Goal: Feedback & Contribution: Submit feedback/report problem

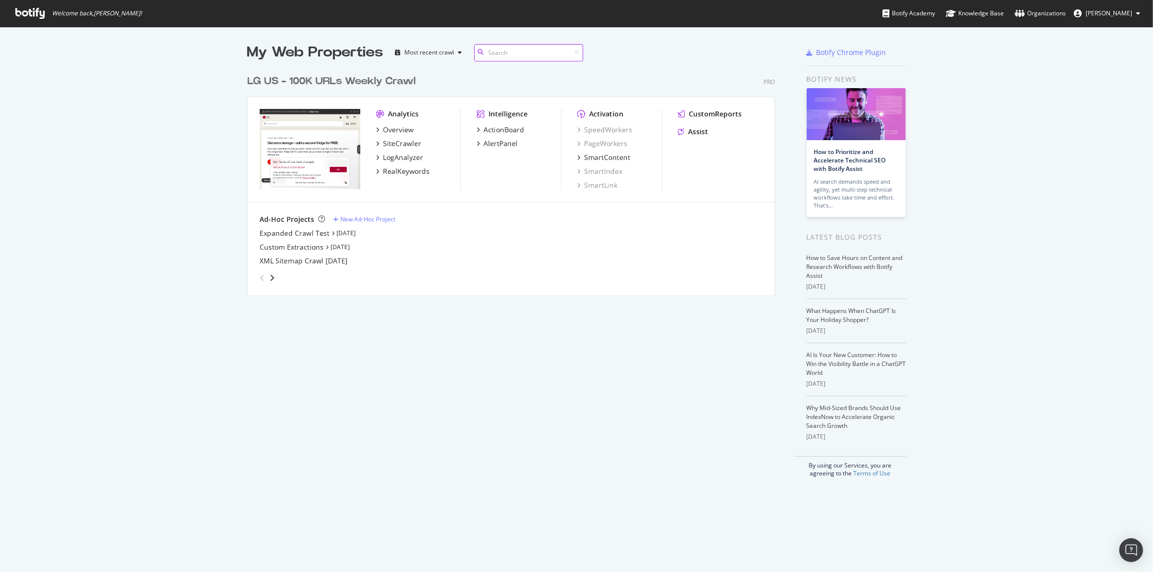
scroll to position [226, 529]
click at [391, 128] on div "Overview" at bounding box center [398, 130] width 31 height 10
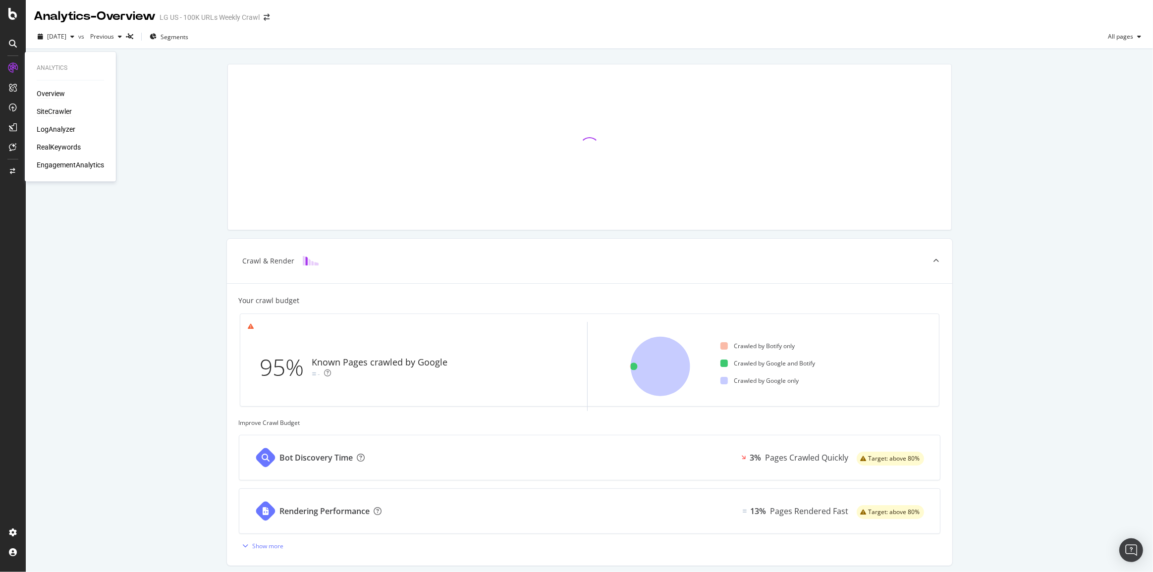
click at [55, 108] on div "SiteCrawler" at bounding box center [54, 112] width 35 height 10
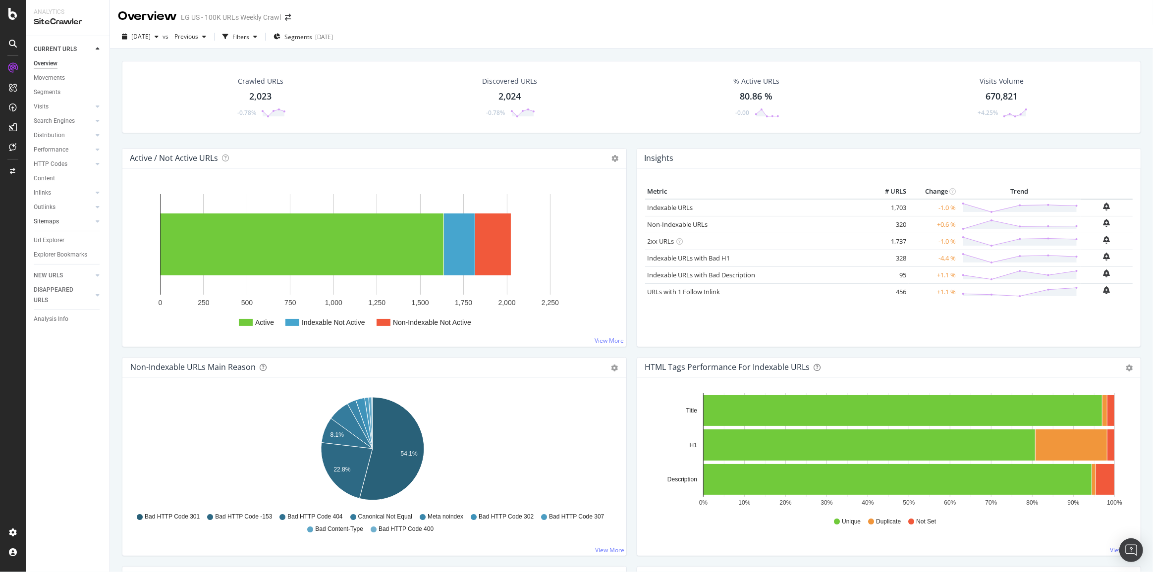
click at [69, 223] on link "Sitemaps" at bounding box center [63, 222] width 59 height 10
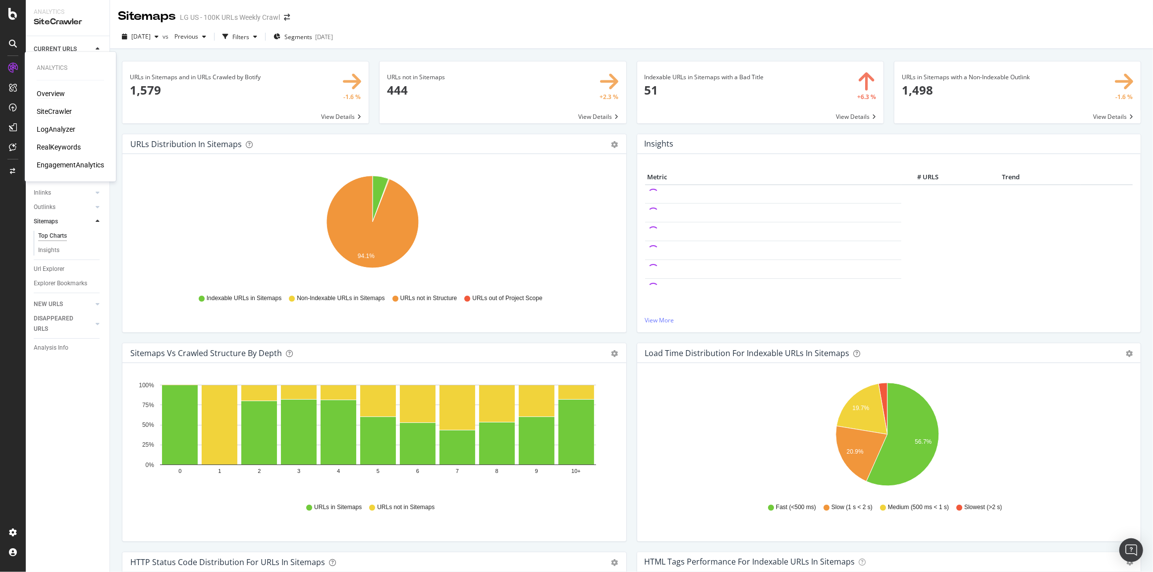
click at [43, 92] on div "Overview" at bounding box center [51, 94] width 28 height 10
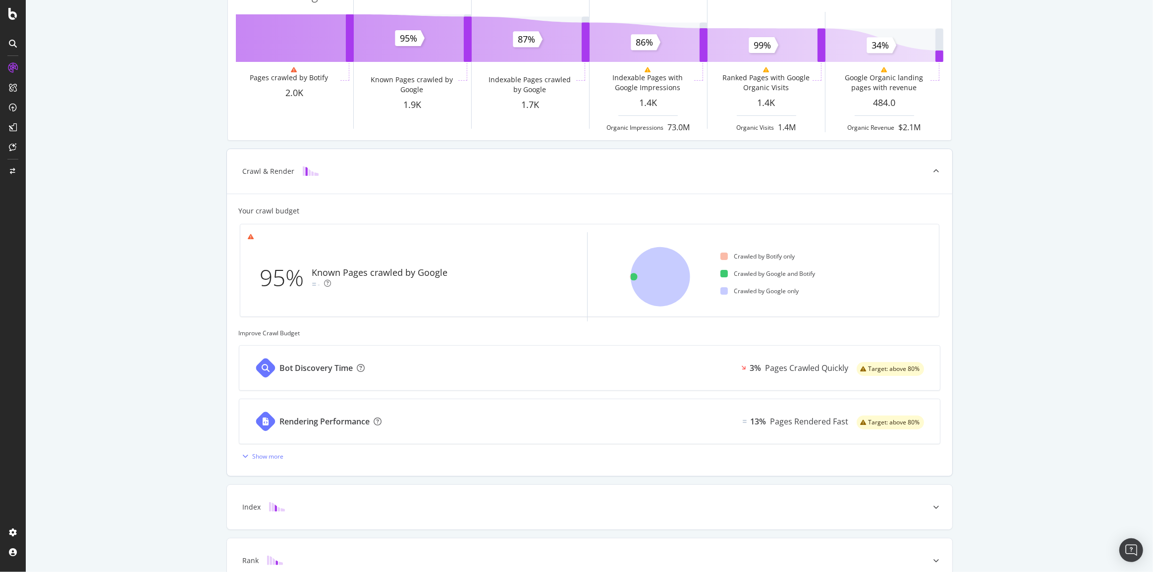
scroll to position [180, 0]
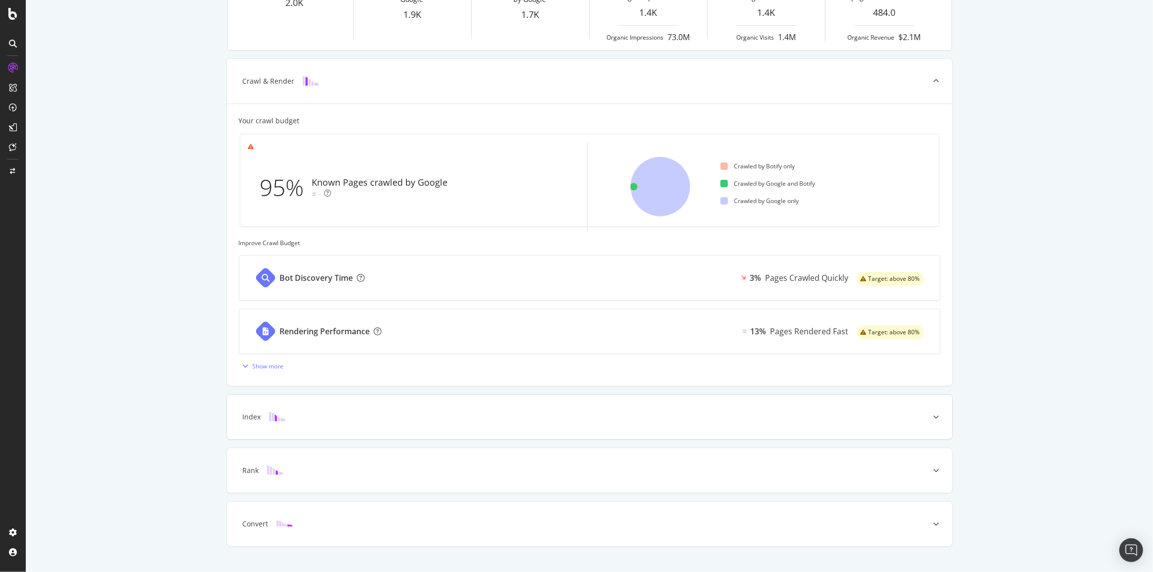
click at [298, 356] on div "Index" at bounding box center [574, 417] width 686 height 10
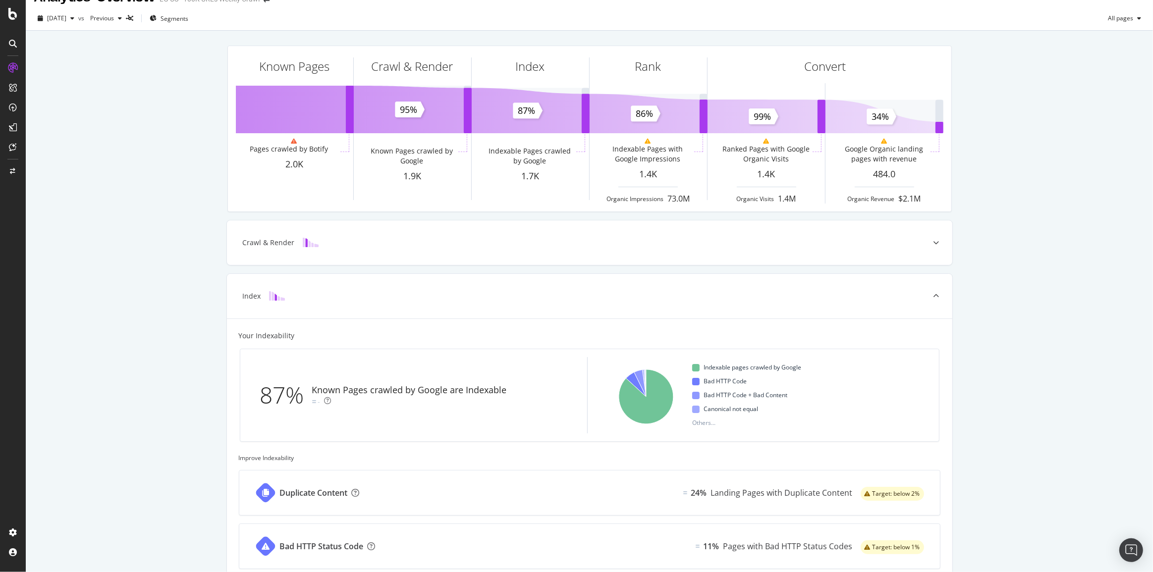
scroll to position [0, 0]
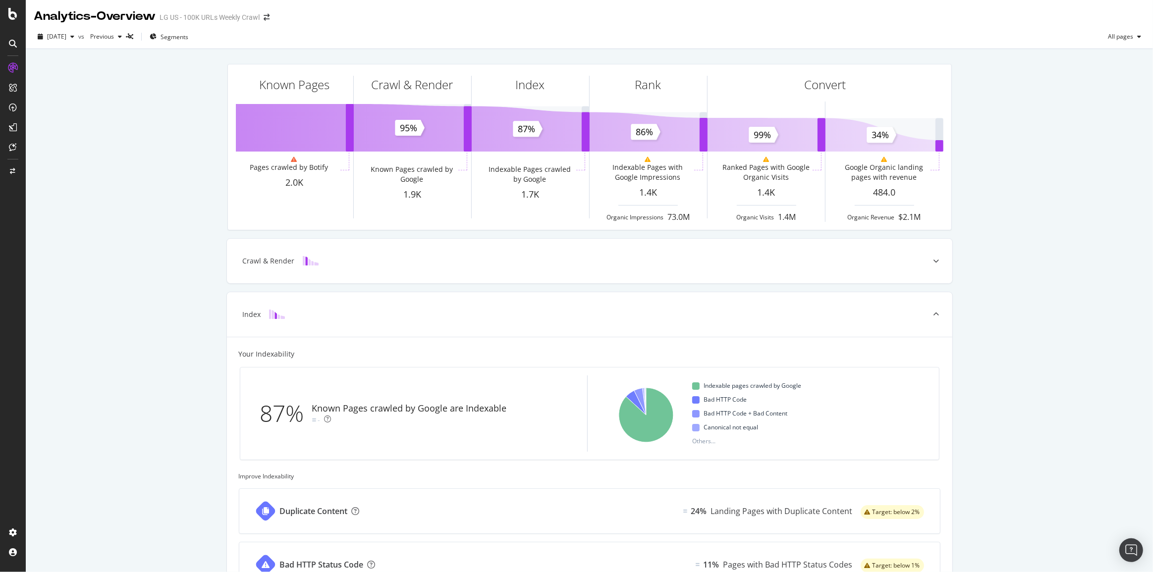
click at [7, 45] on div at bounding box center [13, 44] width 16 height 16
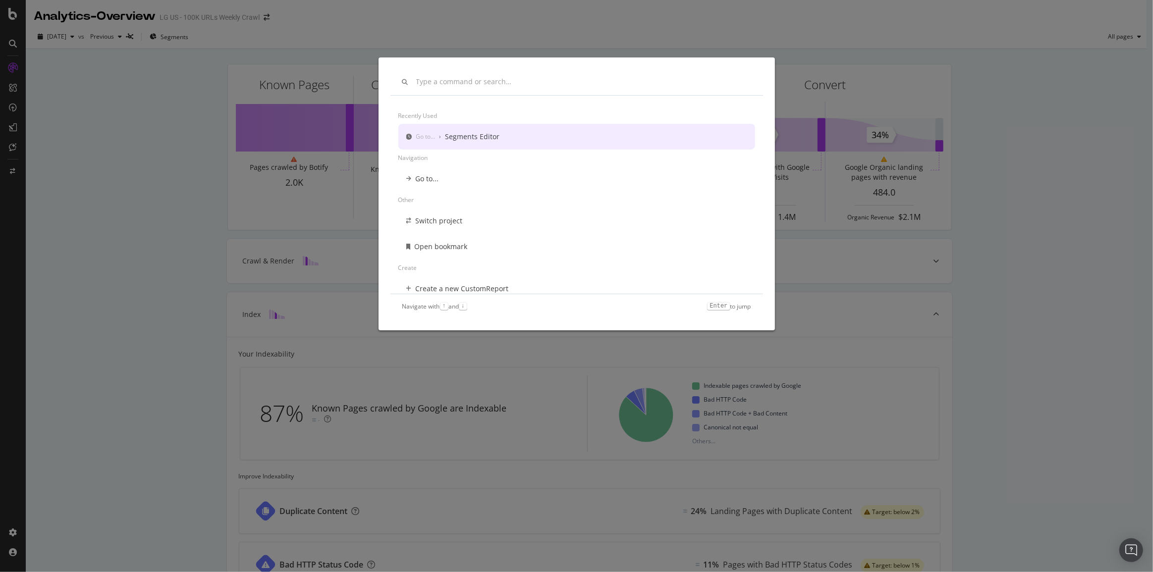
click at [14, 165] on div "Recently used Go to... › Segments Editor Navigation Go to... Other Switch proje…" at bounding box center [576, 286] width 1153 height 572
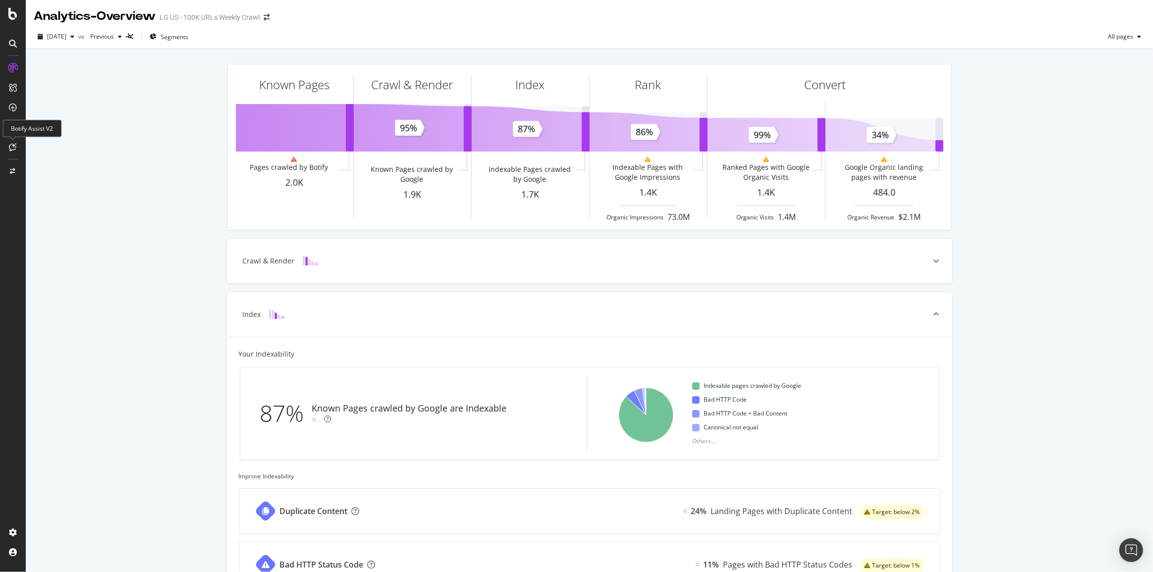
click at [14, 148] on icon at bounding box center [12, 147] width 7 height 8
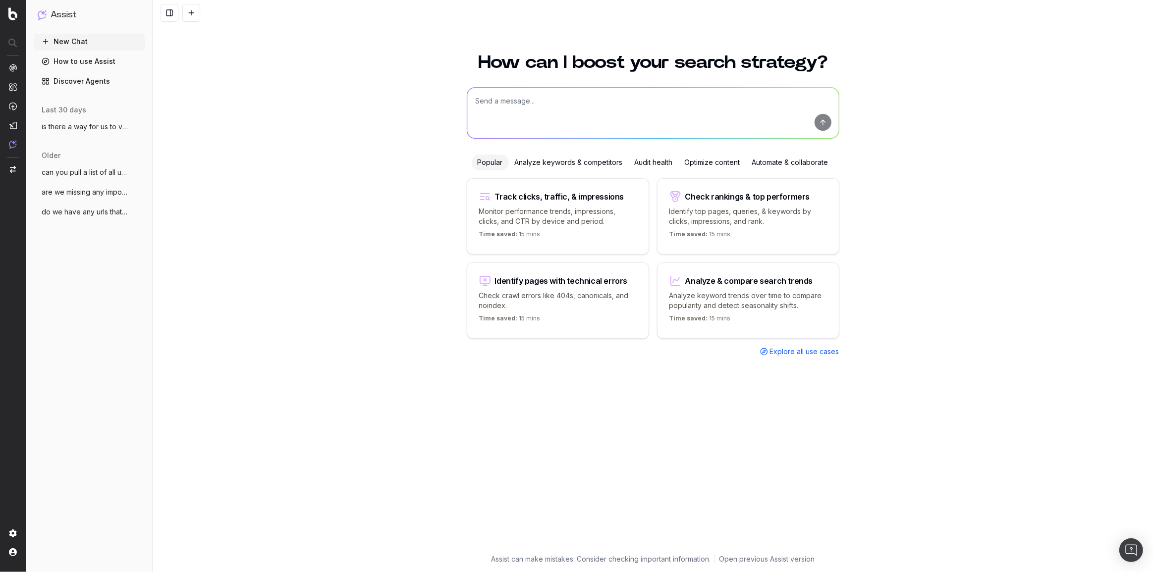
drag, startPoint x: 578, startPoint y: 118, endPoint x: 590, endPoint y: 111, distance: 14.0
click at [577, 116] on textarea at bounding box center [653, 113] width 372 height 51
type textarea "can you help me create a fully optimized xml sitemap that follows seo best prac…"
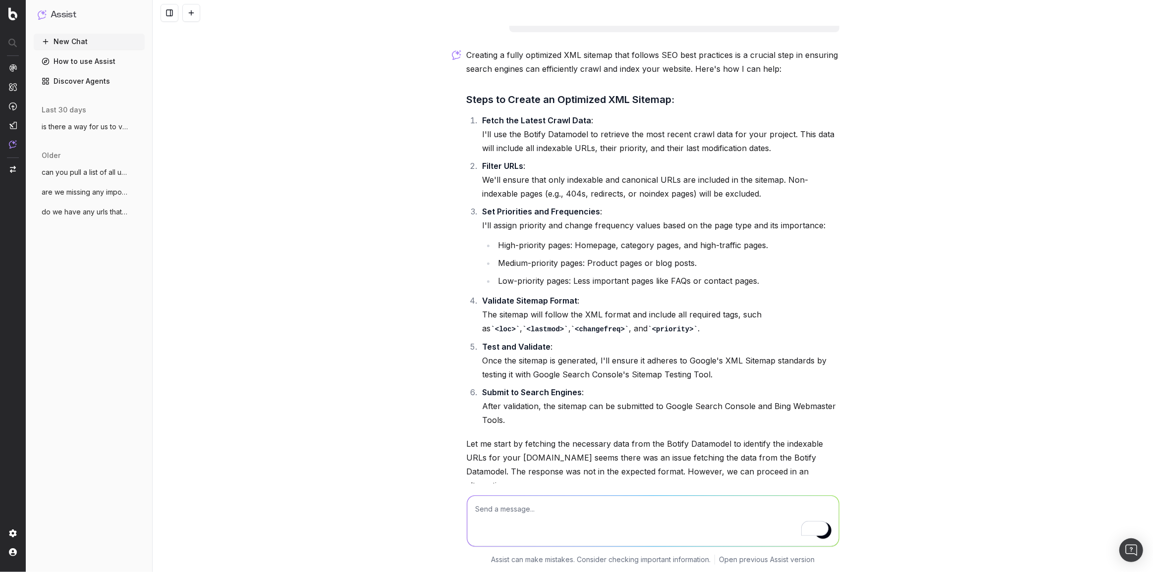
scroll to position [93, 0]
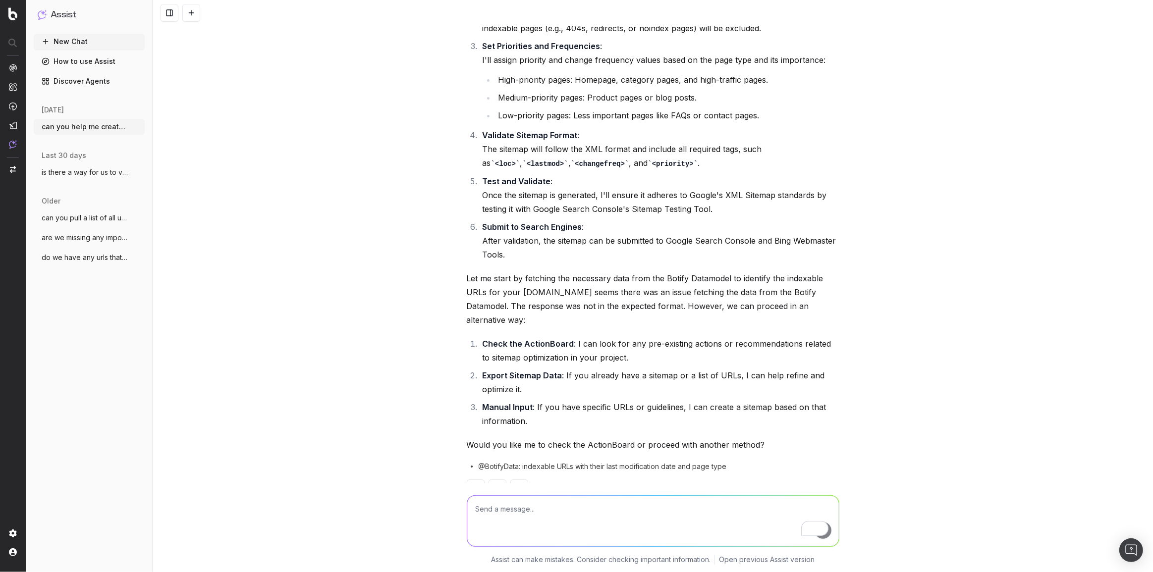
scroll to position [196, 0]
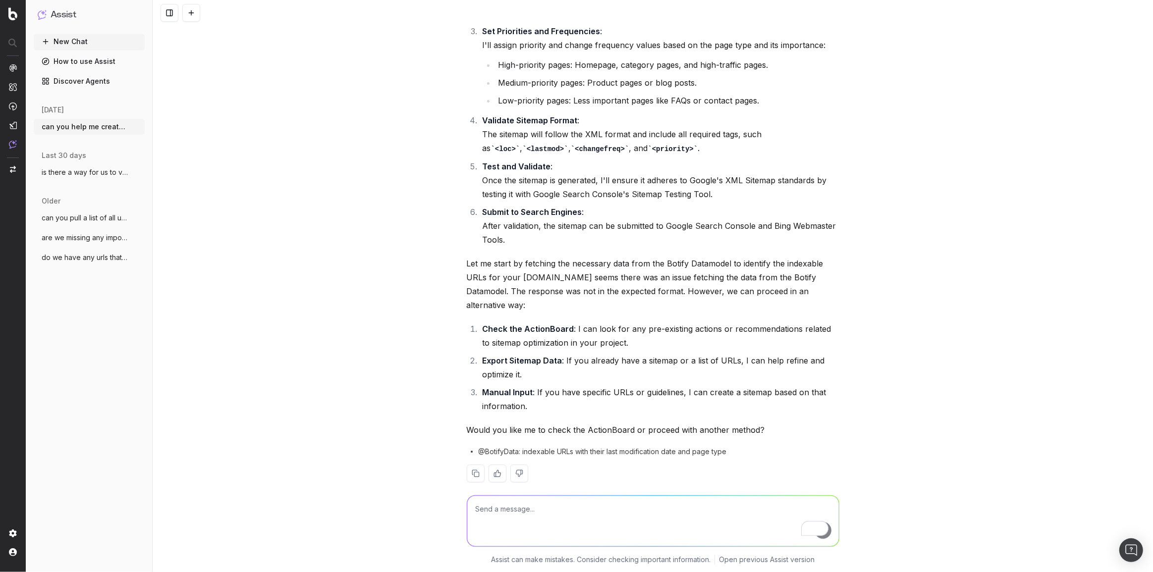
click at [605, 508] on textarea "To enrich screen reader interactions, please activate Accessibility in Grammarl…" at bounding box center [653, 521] width 372 height 51
type textarea "o"
type textarea "PLEASE CHECK THE ACTION BOARD"
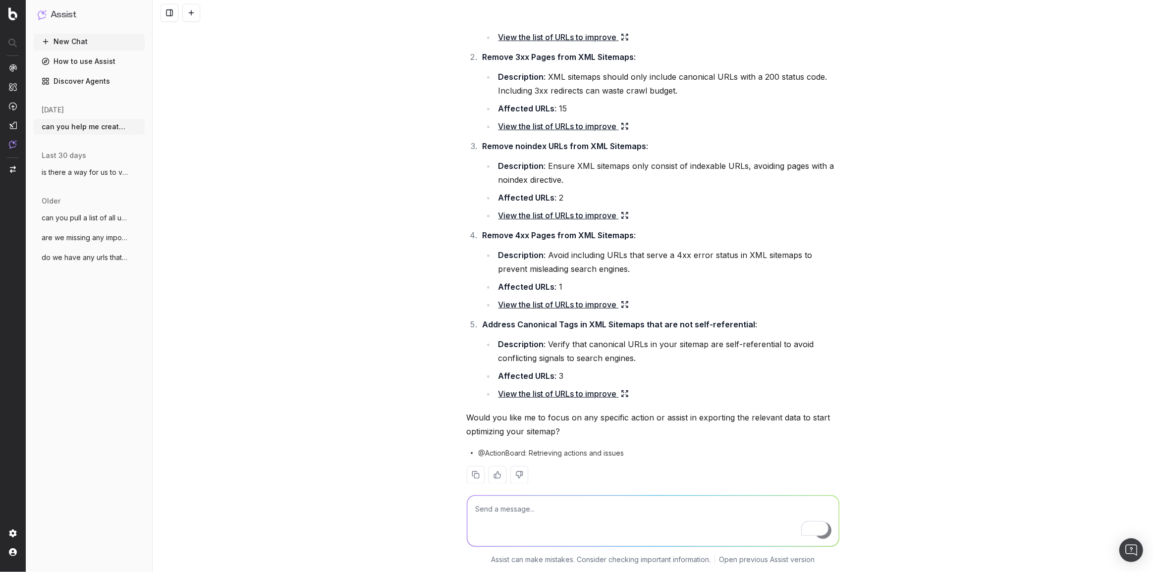
scroll to position [810, 0]
click at [562, 118] on link "View the list of URLs to improve" at bounding box center [563, 125] width 130 height 14
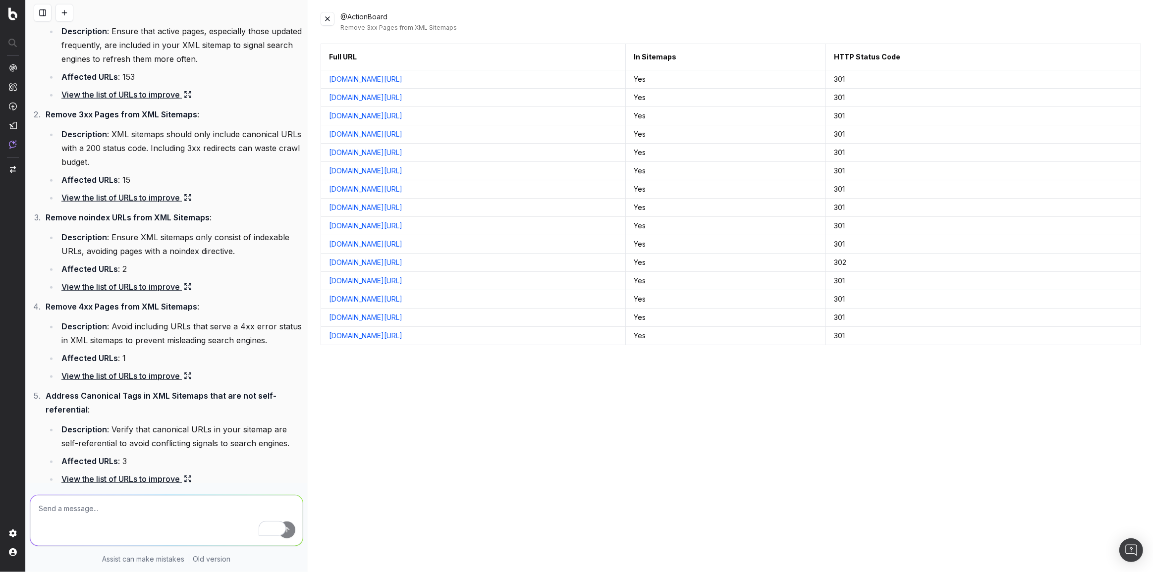
scroll to position [959, 0]
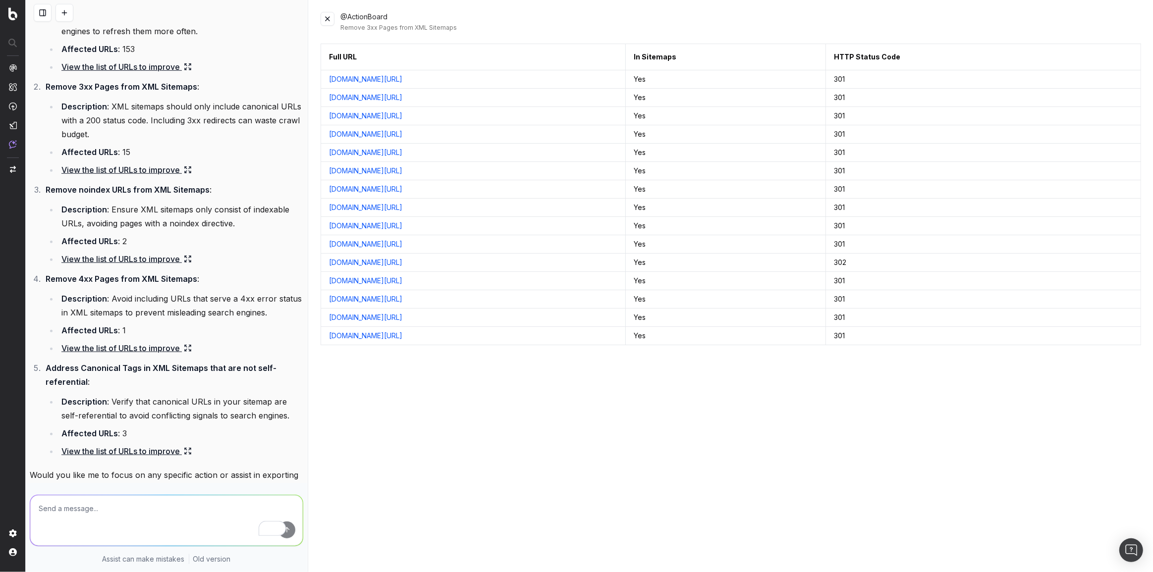
click at [120, 446] on link "View the list of URLs to improve" at bounding box center [126, 451] width 130 height 14
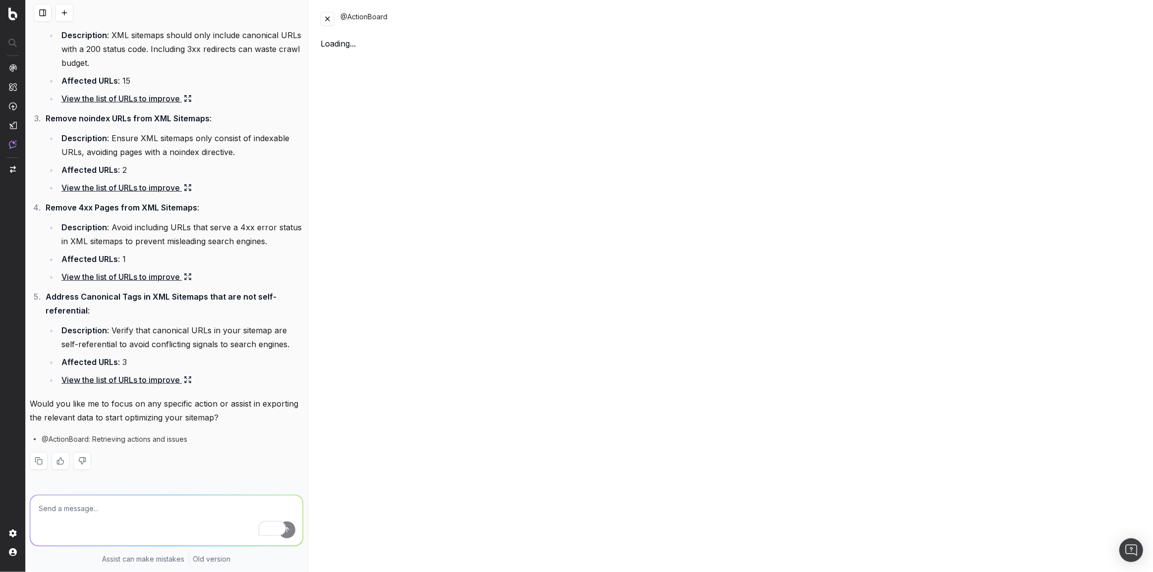
scroll to position [1039, 0]
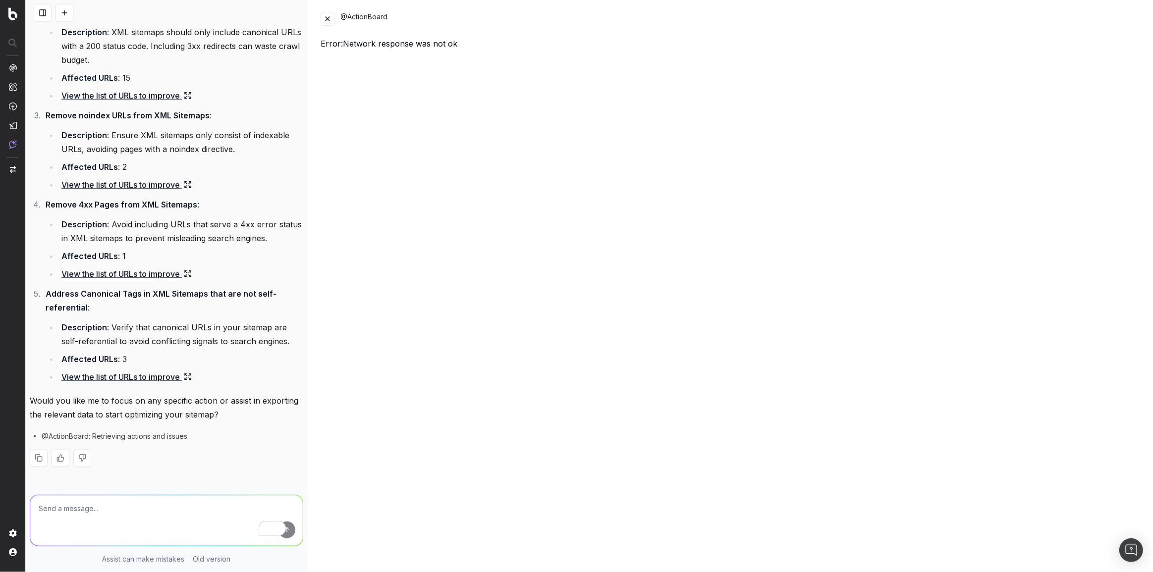
click at [105, 357] on strong "Affected URLs" at bounding box center [89, 359] width 56 height 10
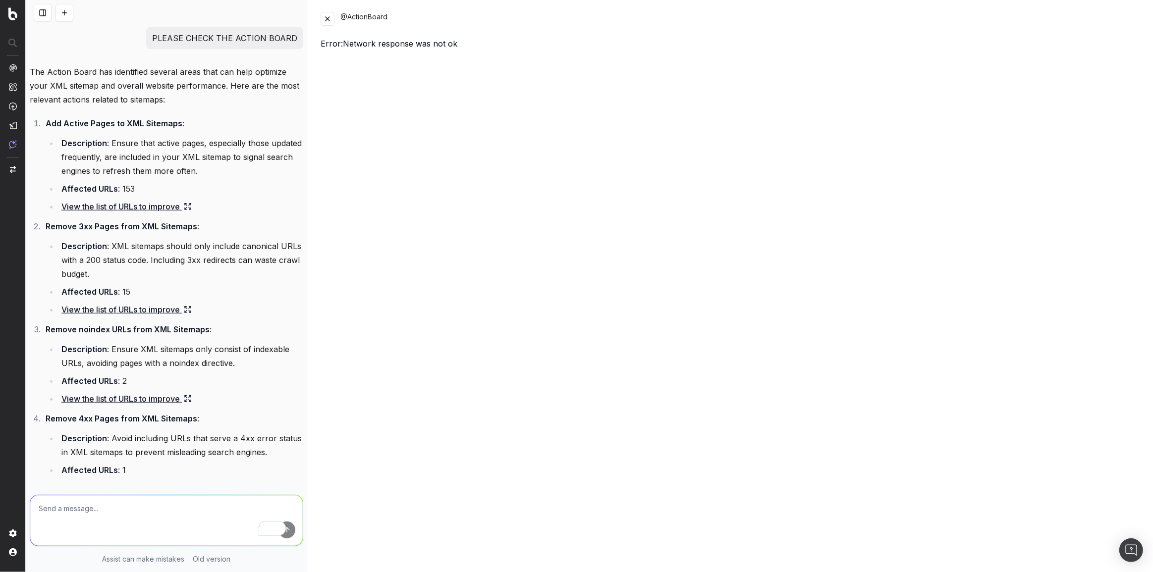
scroll to position [723, 0]
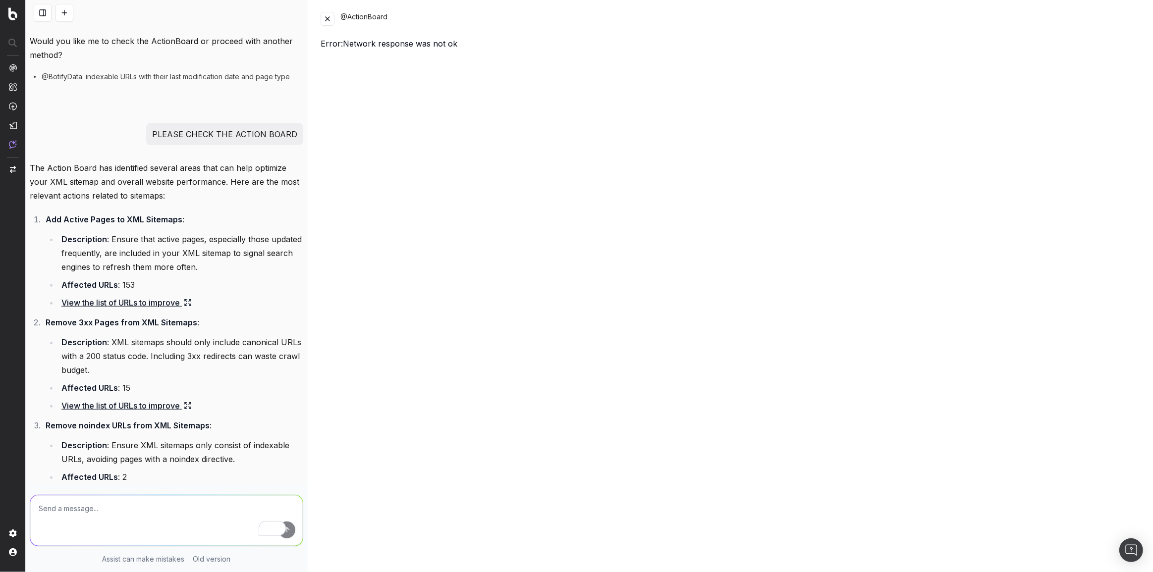
click at [104, 304] on link "View the list of URLs to improve" at bounding box center [126, 303] width 130 height 14
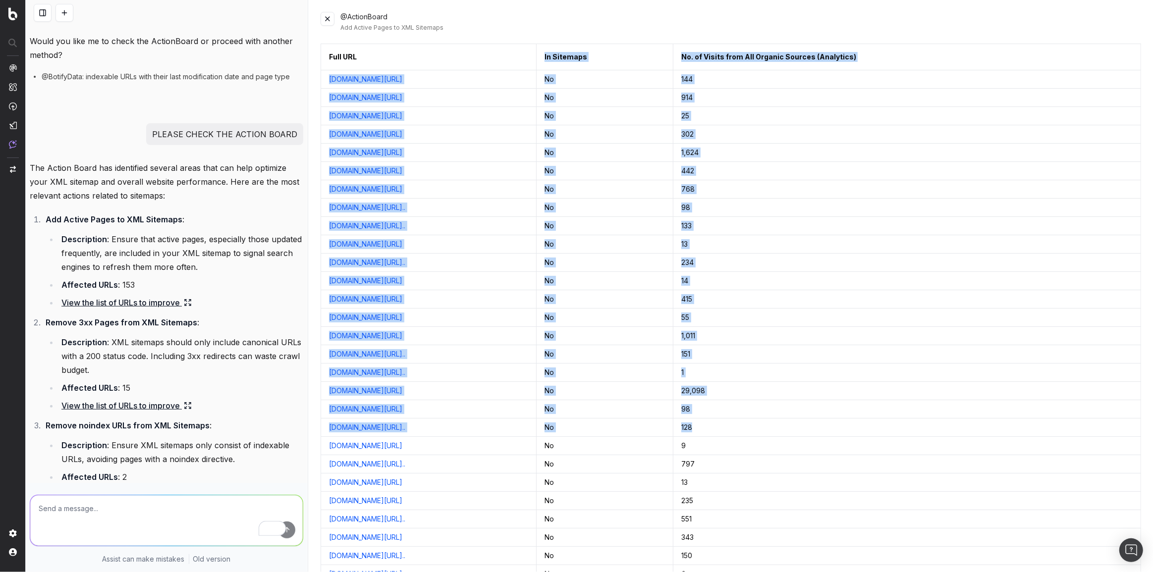
drag, startPoint x: 395, startPoint y: 59, endPoint x: 781, endPoint y: 219, distance: 417.5
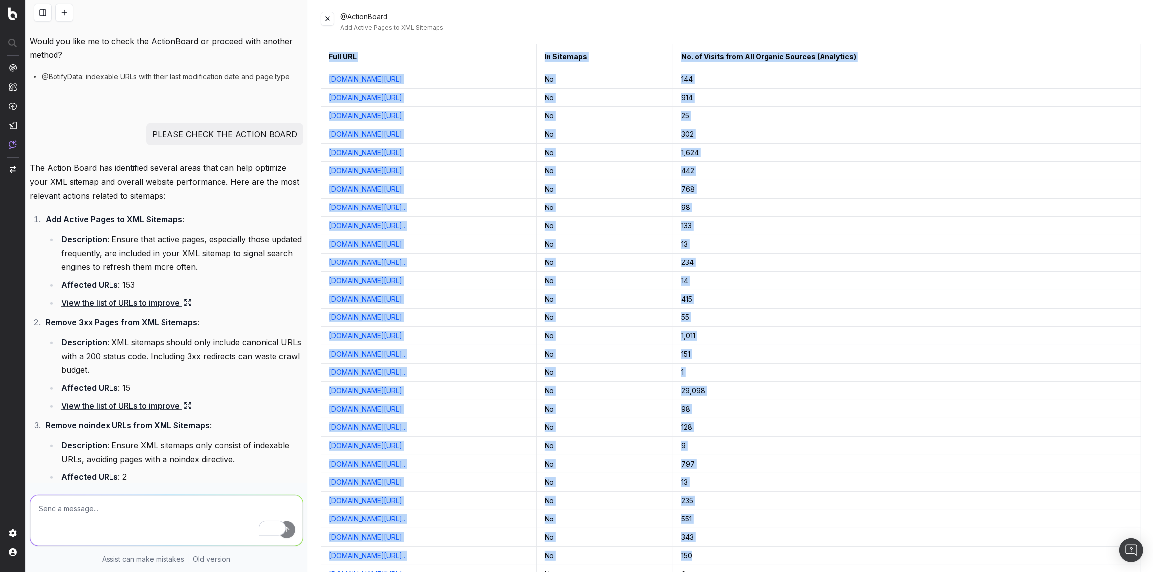
drag, startPoint x: 328, startPoint y: 56, endPoint x: 1049, endPoint y: 540, distance: 868.2
click at [1125, 59] on button at bounding box center [1132, 57] width 18 height 18
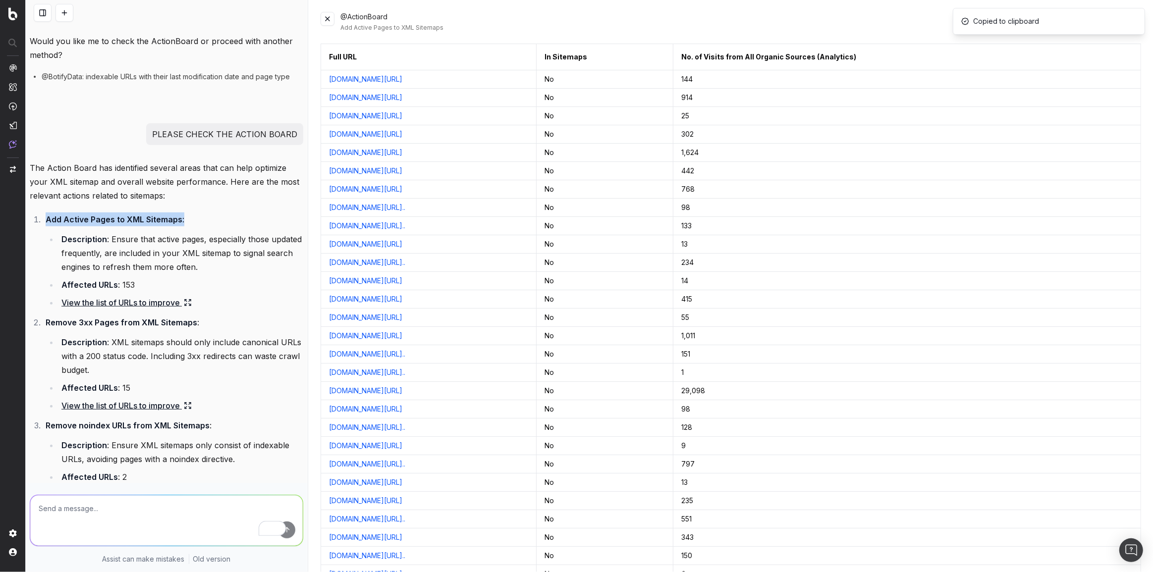
drag, startPoint x: 172, startPoint y: 219, endPoint x: 181, endPoint y: 216, distance: 9.9
click at [181, 216] on li "Add Active Pages to XML Sitemaps : Description : Ensure that active pages, espe…" at bounding box center [173, 261] width 261 height 97
copy li "Add Active Pages to XML Sitemaps :"
click at [143, 404] on link "View the list of URLs to improve" at bounding box center [126, 406] width 130 height 14
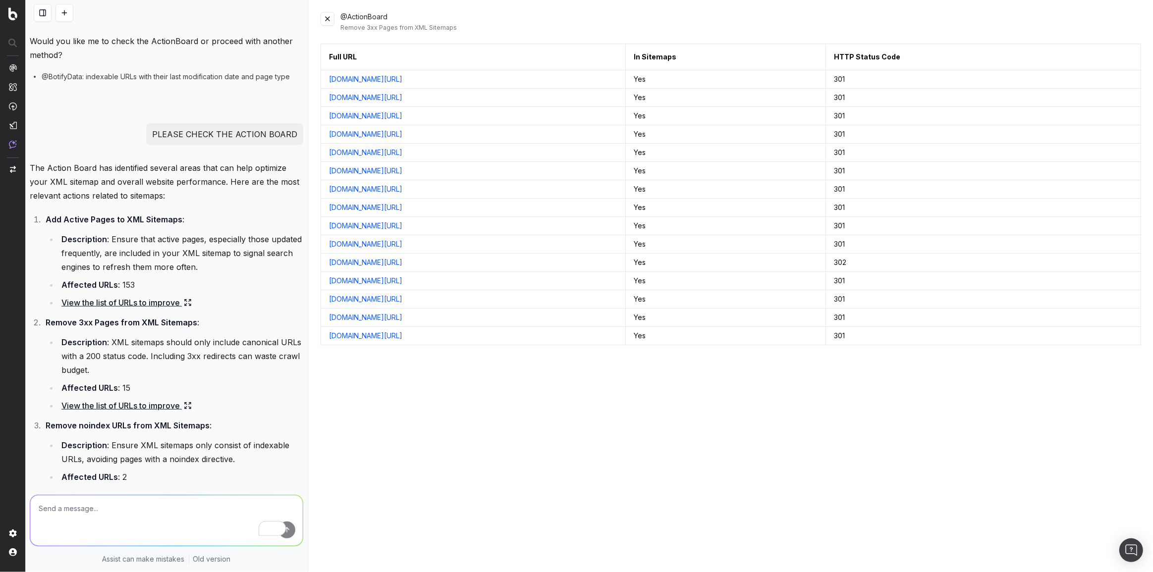
click at [1129, 54] on button at bounding box center [1132, 57] width 18 height 18
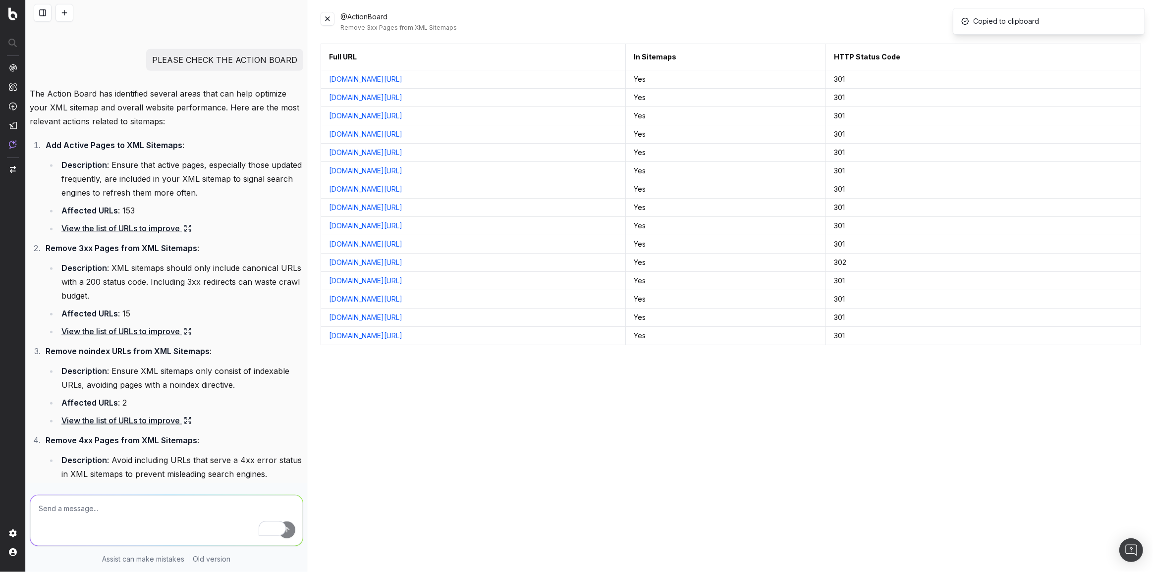
scroll to position [813, 0]
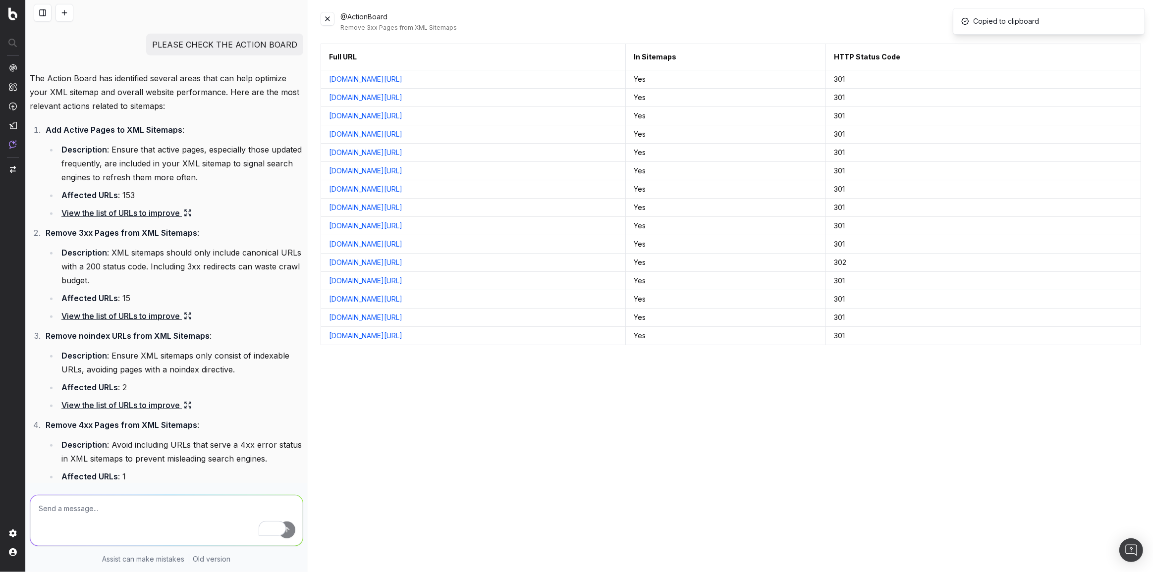
click at [124, 404] on link "View the list of URLs to improve" at bounding box center [126, 405] width 130 height 14
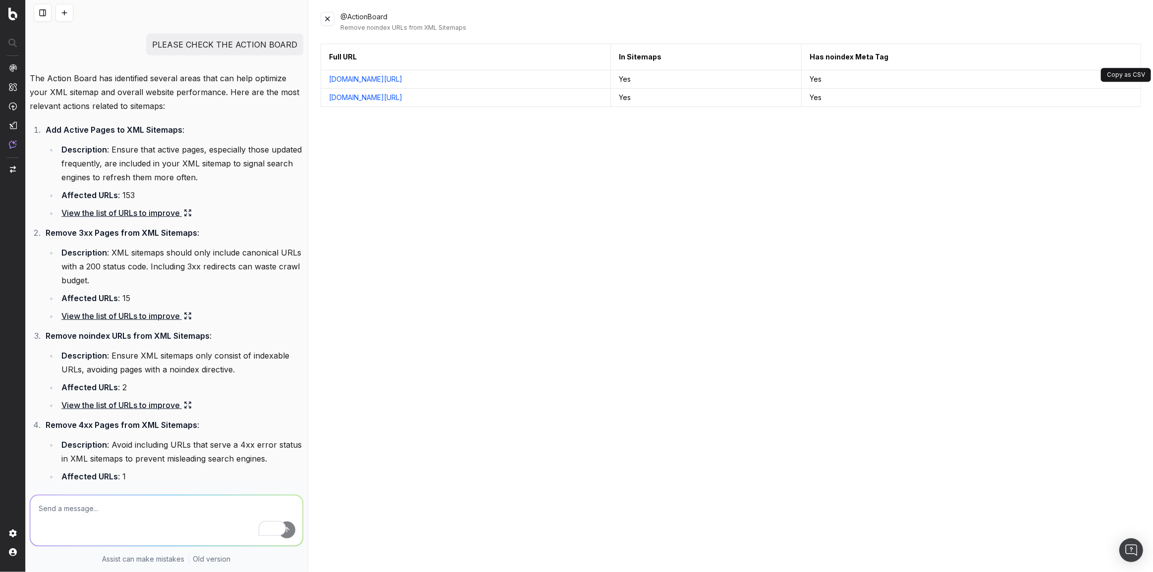
click at [1125, 57] on button at bounding box center [1132, 57] width 18 height 18
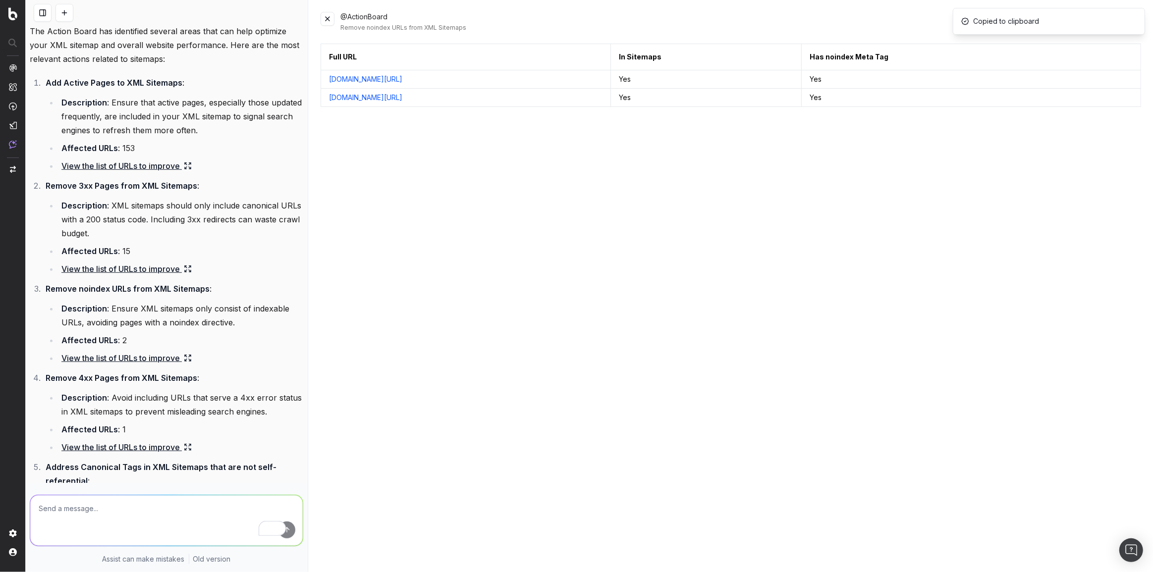
scroll to position [903, 0]
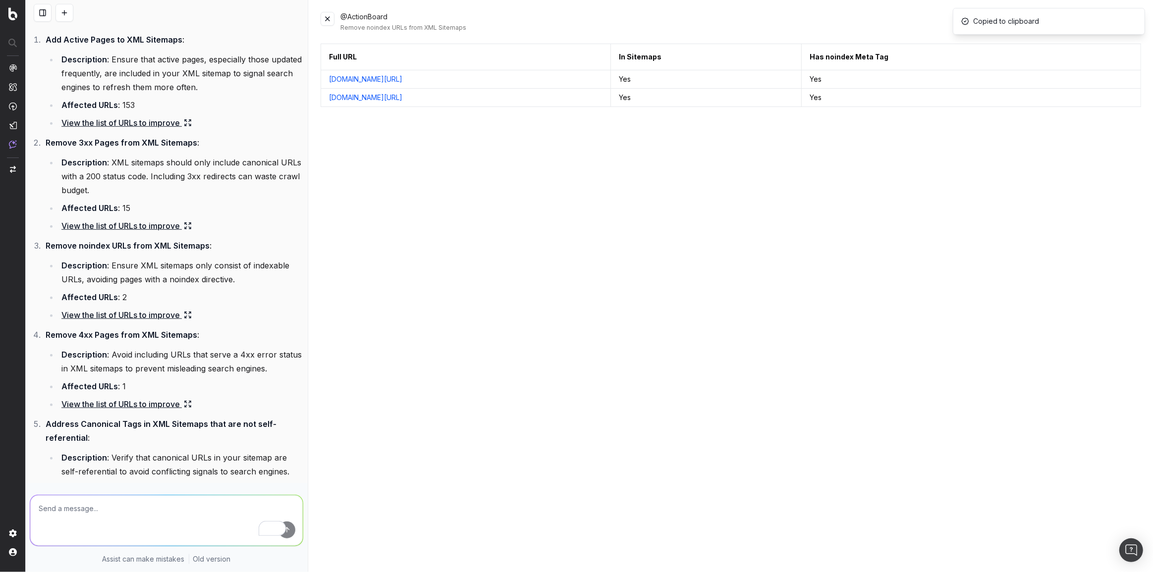
click at [93, 397] on link "View the list of URLs to improve" at bounding box center [126, 404] width 130 height 14
click at [1123, 54] on button at bounding box center [1132, 57] width 18 height 18
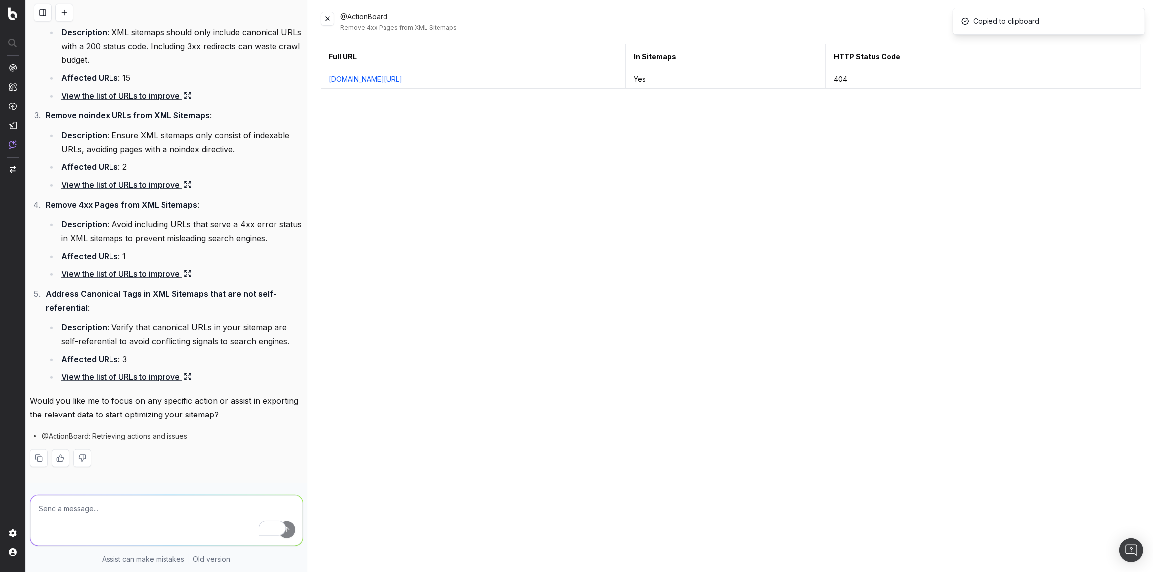
scroll to position [1039, 0]
click at [122, 370] on link "View the list of URLs to improve" at bounding box center [126, 377] width 130 height 14
click at [181, 370] on link "View the list of URLs to improve" at bounding box center [126, 377] width 130 height 14
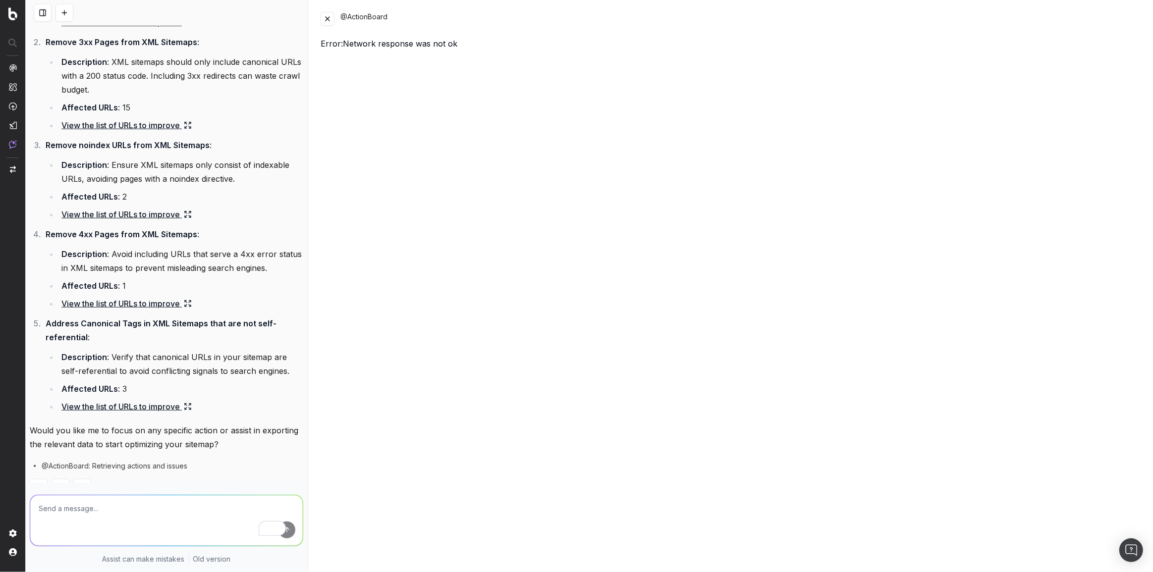
scroll to position [994, 0]
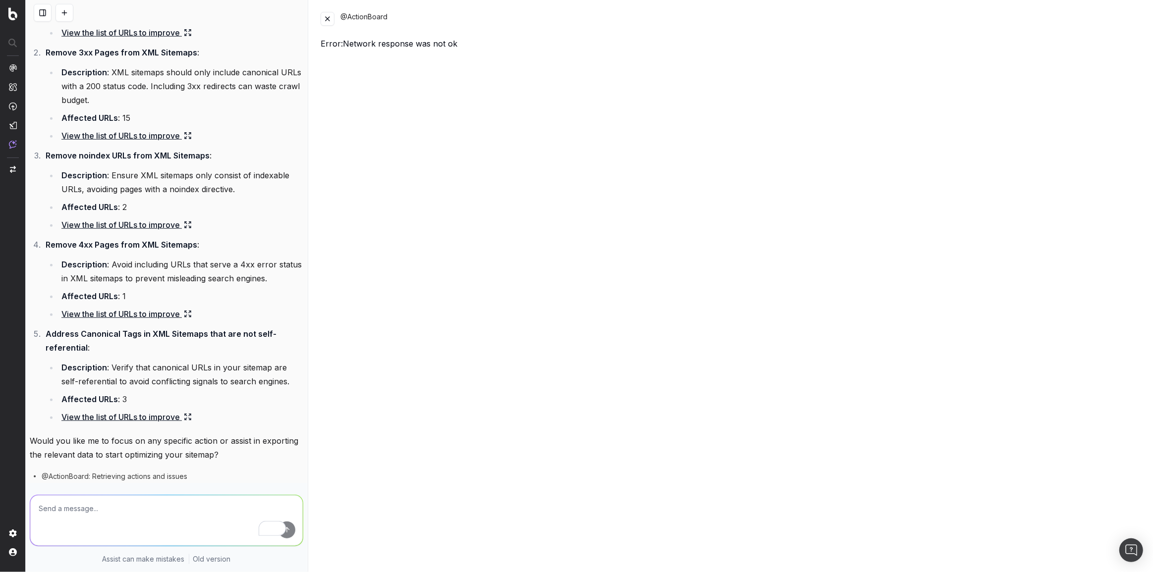
click at [87, 496] on textarea "To enrich screen reader interactions, please activate Accessibility in Grammarl…" at bounding box center [166, 521] width 273 height 51
type textarea "can you please provide another link to the urls in section 5 - i'm having troub…"
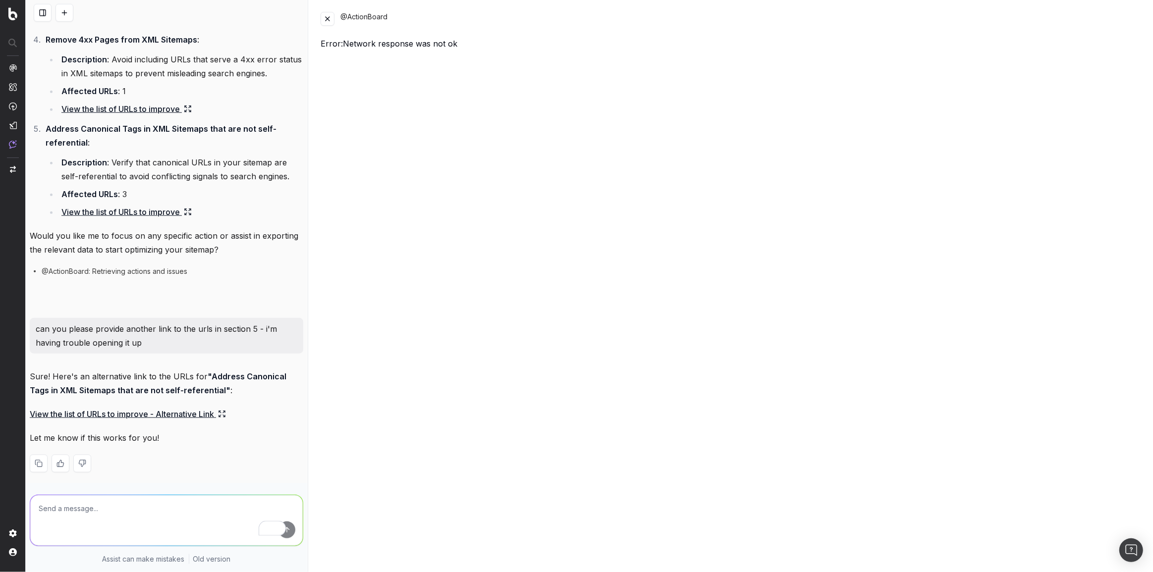
scroll to position [1209, 0]
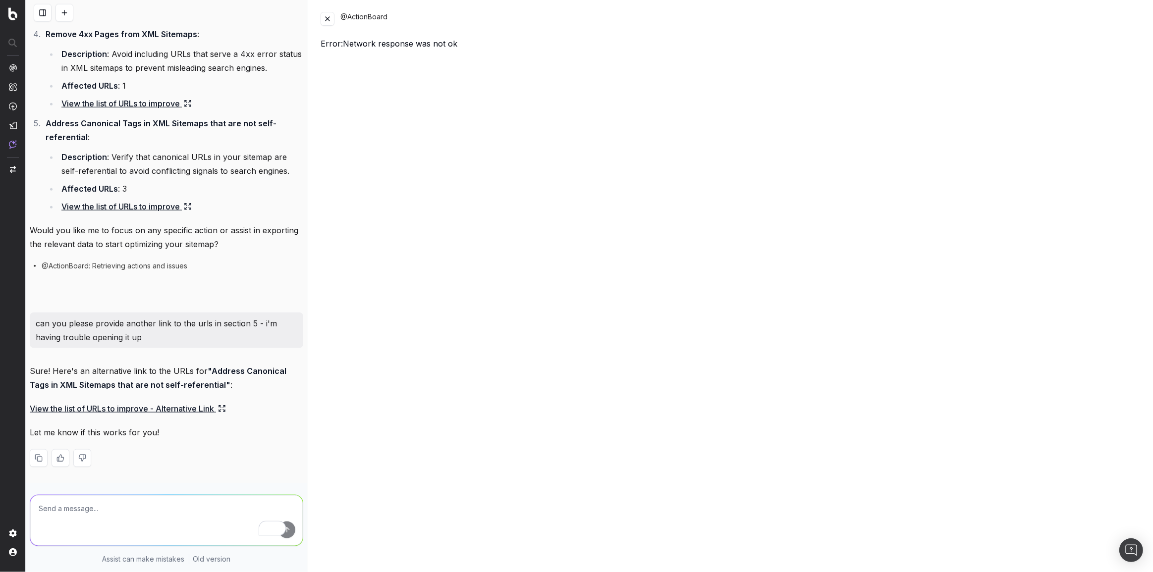
click at [141, 402] on link "View the list of URLs to improve - Alternative Link" at bounding box center [128, 409] width 196 height 14
click at [154, 402] on link "View the list of URLs to improve - Alternative Link" at bounding box center [128, 409] width 196 height 14
click at [153, 402] on link "View the list of URLs to improve - Alternative Link" at bounding box center [128, 409] width 196 height 14
click at [102, 506] on textarea "To enrich screen reader interactions, please activate Accessibility in Grammarl…" at bounding box center [166, 521] width 273 height 51
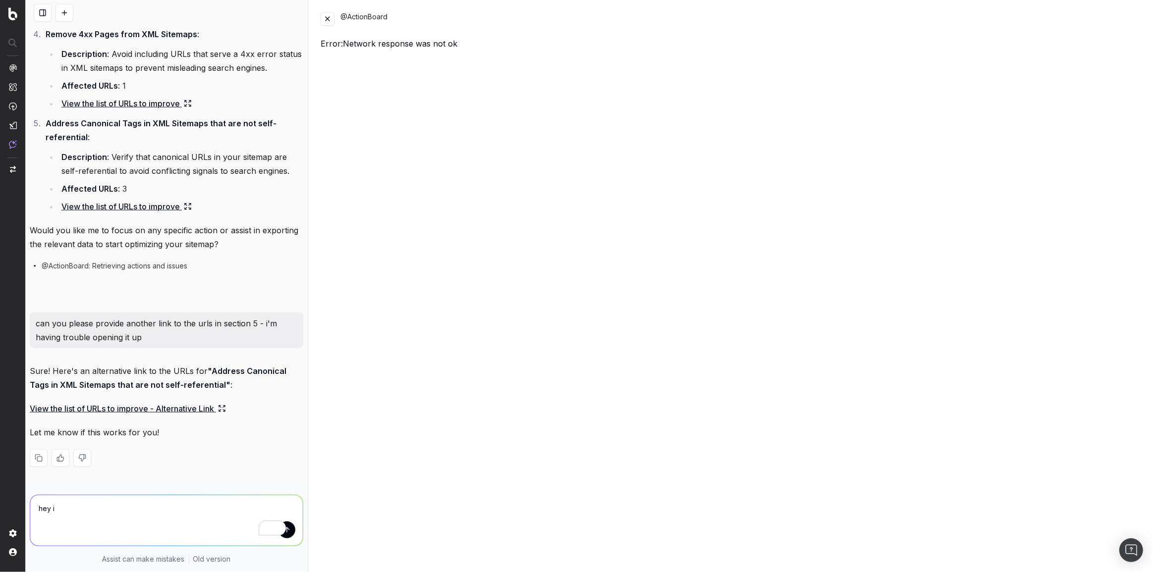
click at [720, 472] on div "@ActionBoard Error: Network response was not ok" at bounding box center [731, 286] width 844 height 572
click at [179, 505] on textarea "hey i" at bounding box center [166, 521] width 273 height 51
click at [226, 405] on icon at bounding box center [222, 409] width 8 height 8
click at [193, 404] on link "View the list of URLs to improve - Alternative Link" at bounding box center [128, 409] width 196 height 14
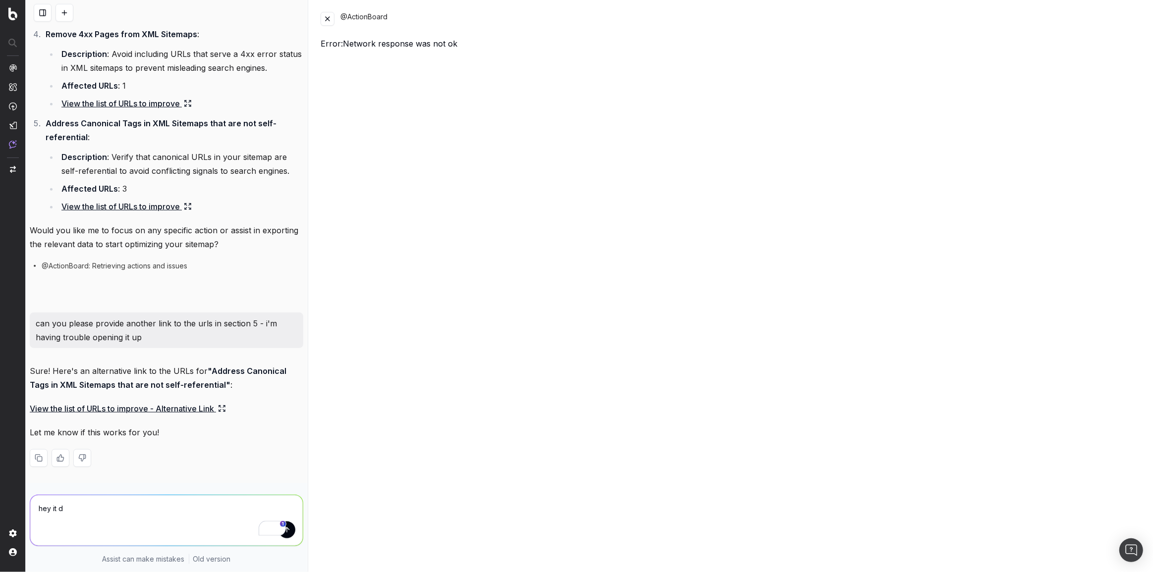
click at [120, 510] on textarea "hey it d" at bounding box center [166, 521] width 273 height 51
type textarea "hey it did not work"
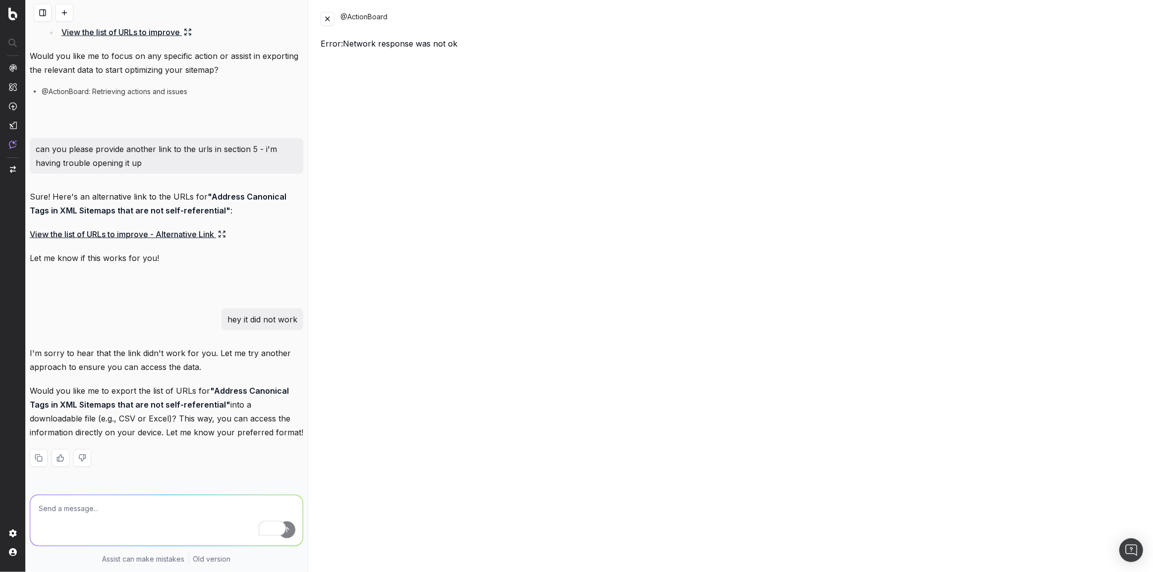
scroll to position [1397, 0]
click at [115, 506] on textarea "To enrich screen reader interactions, please activate Accessibility in Grammarl…" at bounding box center [166, 521] width 273 height 51
type textarea "yes"
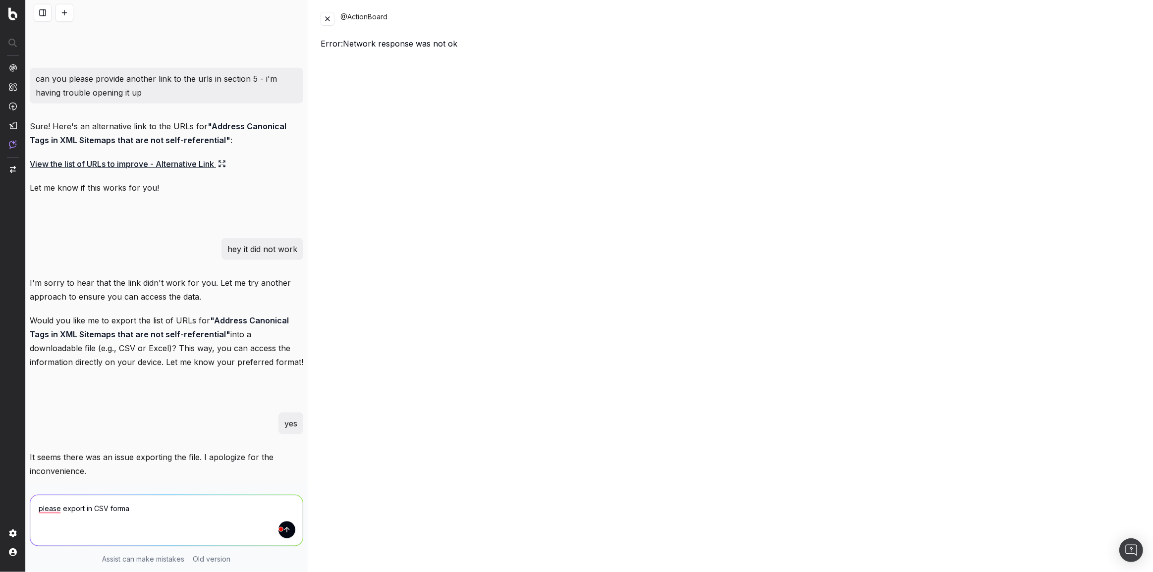
type textarea "please export in CSV format"
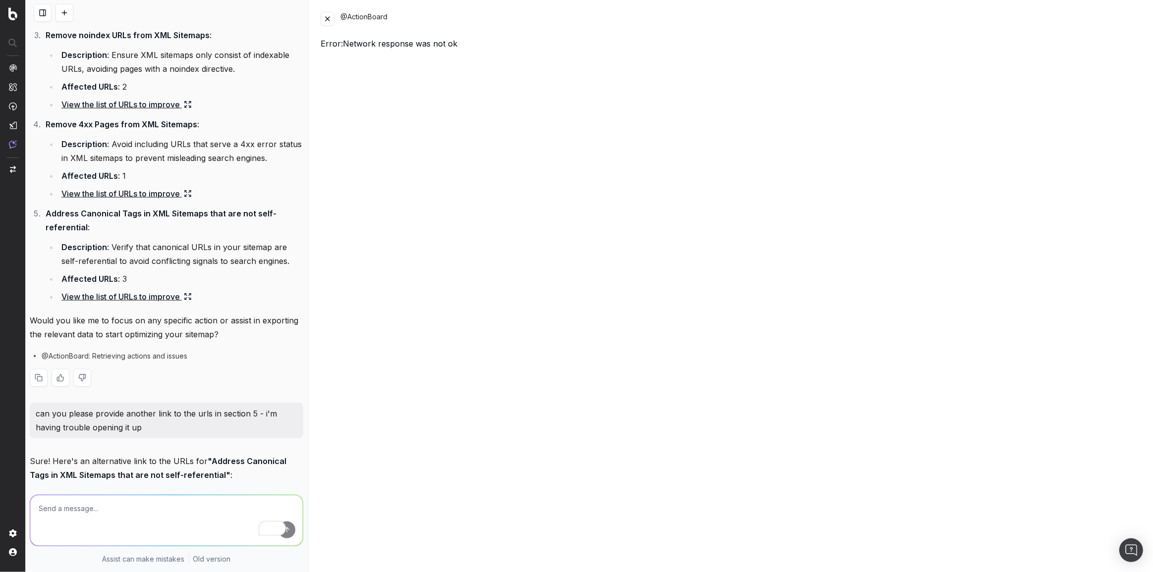
scroll to position [1092, 0]
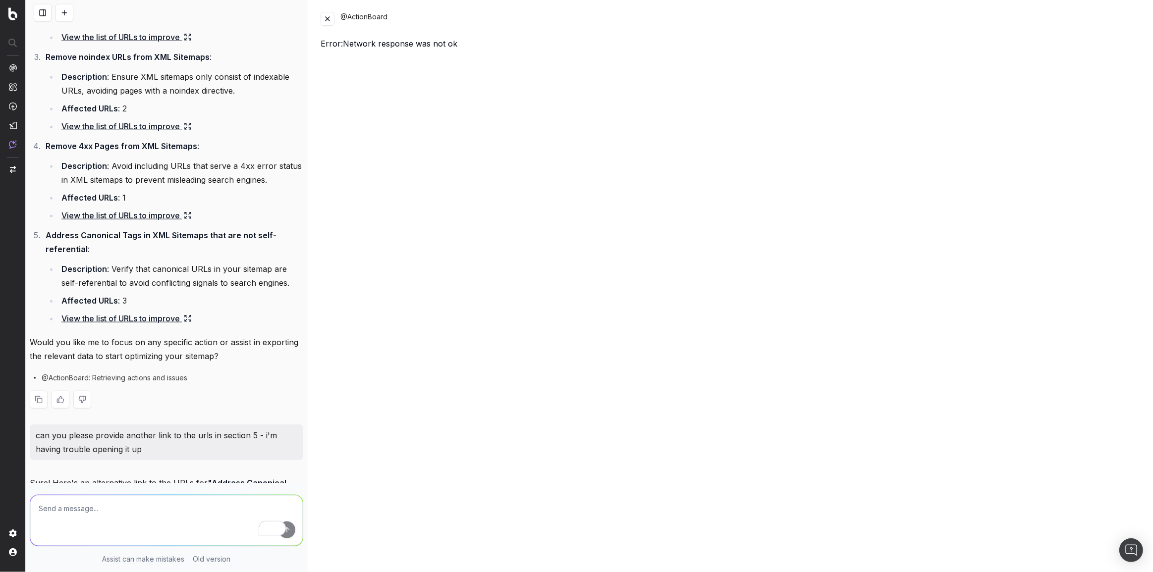
click at [154, 312] on link "View the list of URLs to improve" at bounding box center [126, 319] width 130 height 14
click at [154, 317] on link "View the list of URLs to improve" at bounding box center [126, 319] width 130 height 14
click at [140, 218] on link "View the list of URLs to improve" at bounding box center [126, 216] width 130 height 14
click at [10, 64] on img at bounding box center [13, 68] width 8 height 8
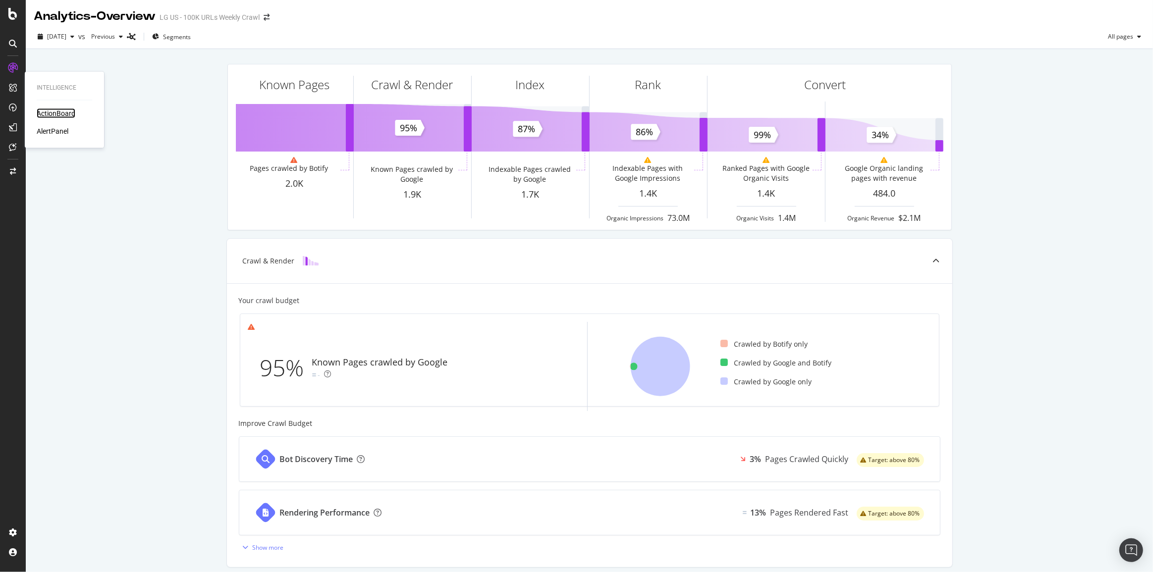
click at [46, 113] on div "ActionBoard" at bounding box center [56, 114] width 39 height 10
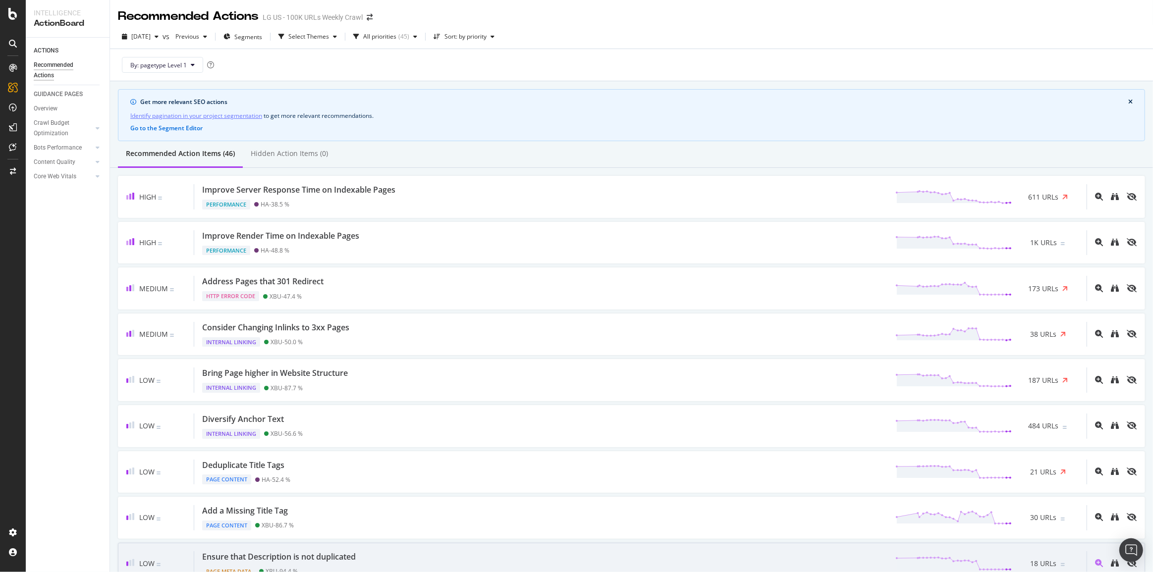
scroll to position [955, 0]
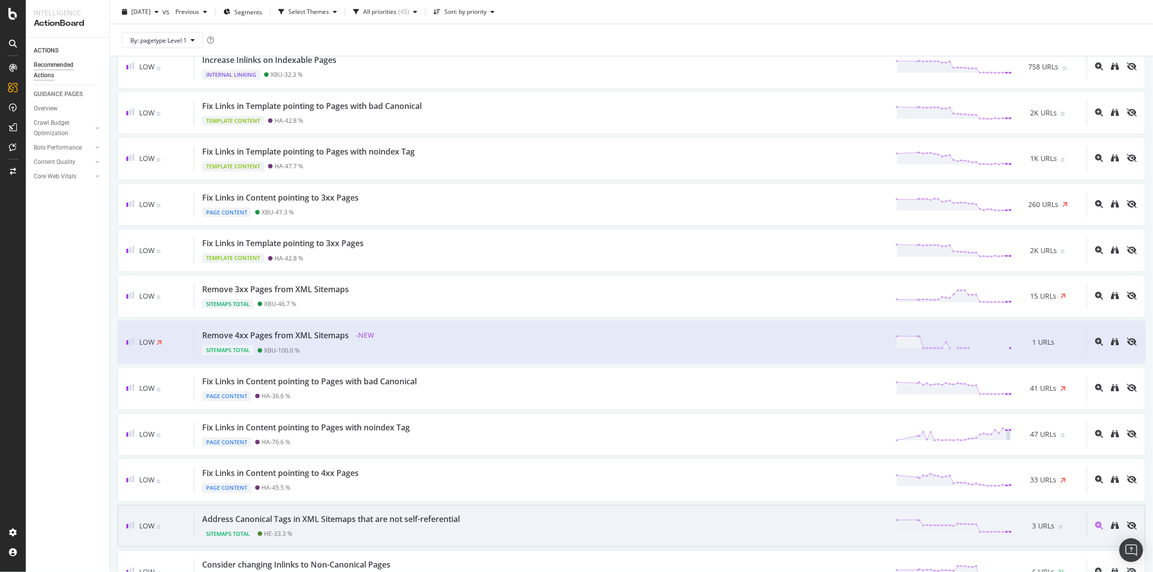
click at [887, 527] on div at bounding box center [949, 526] width 124 height 15
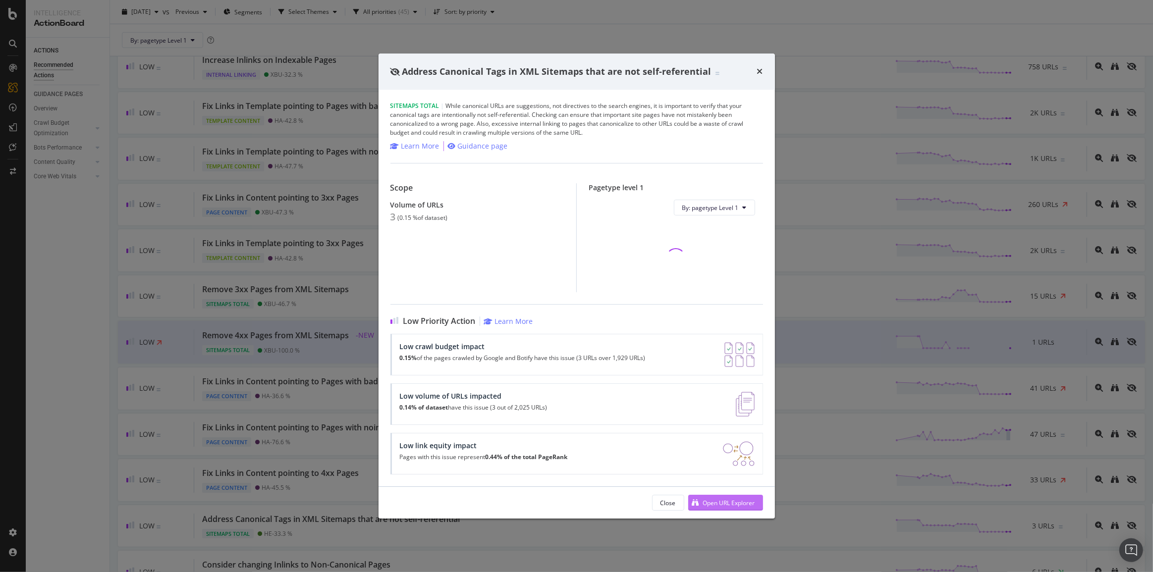
click at [742, 506] on div "Open URL Explorer" at bounding box center [729, 503] width 52 height 8
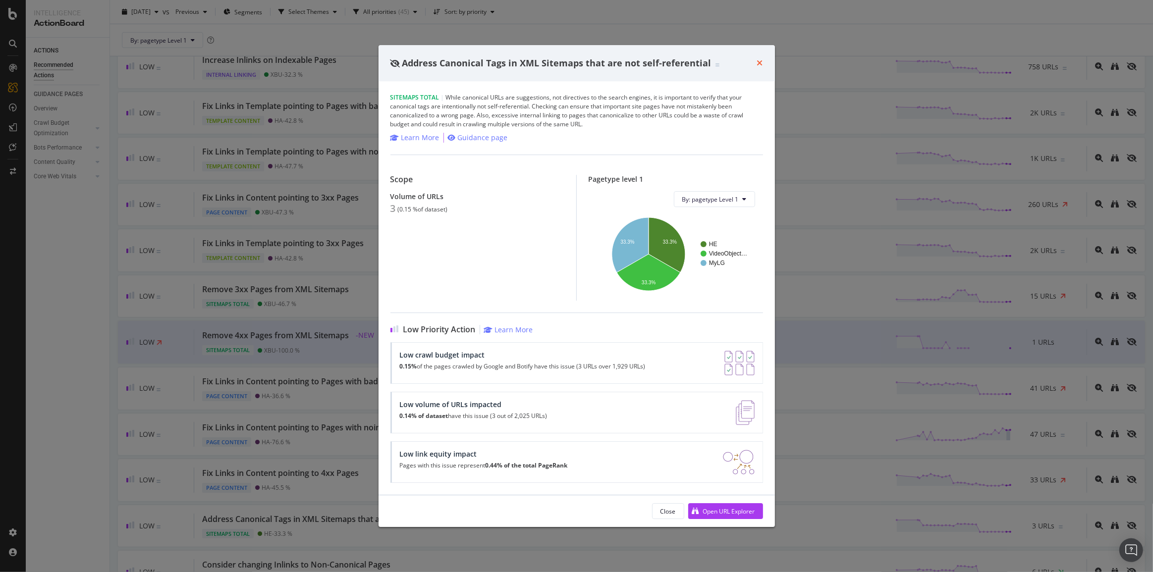
click at [758, 62] on icon "times" at bounding box center [760, 63] width 6 height 8
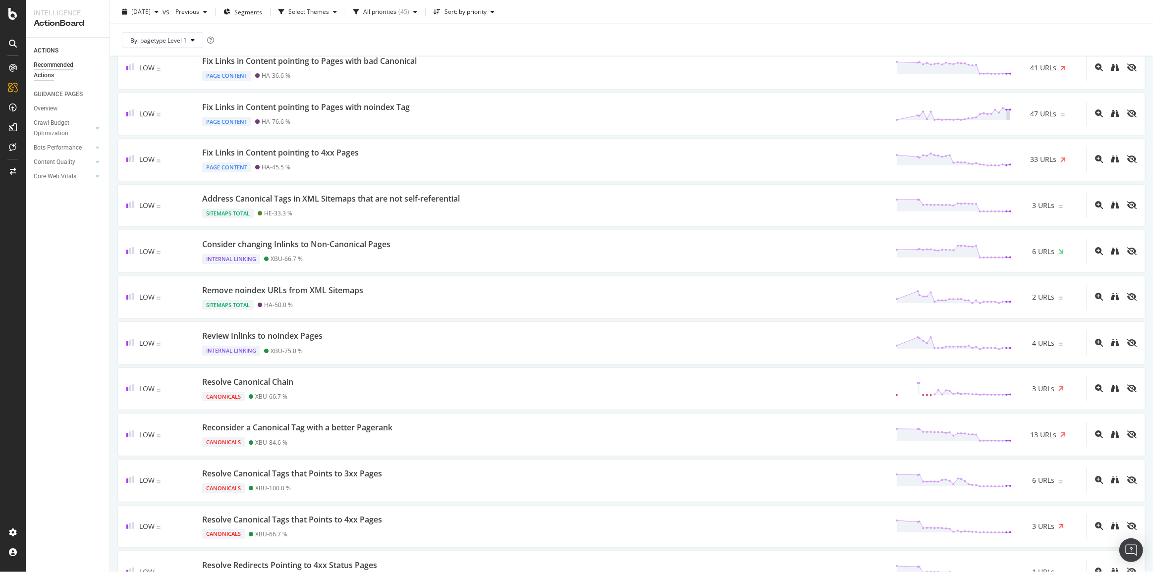
scroll to position [1747, 0]
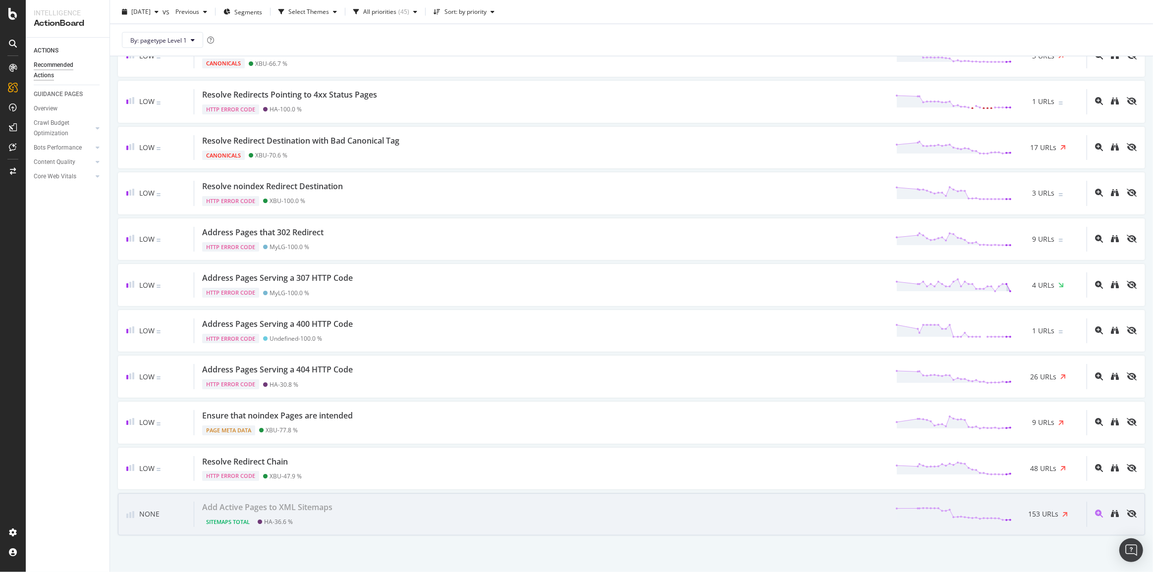
click at [862, 513] on div "Add Active Pages to XML Sitemaps Sitemaps Total HA - 36.6 % 153 URLs" at bounding box center [640, 514] width 892 height 25
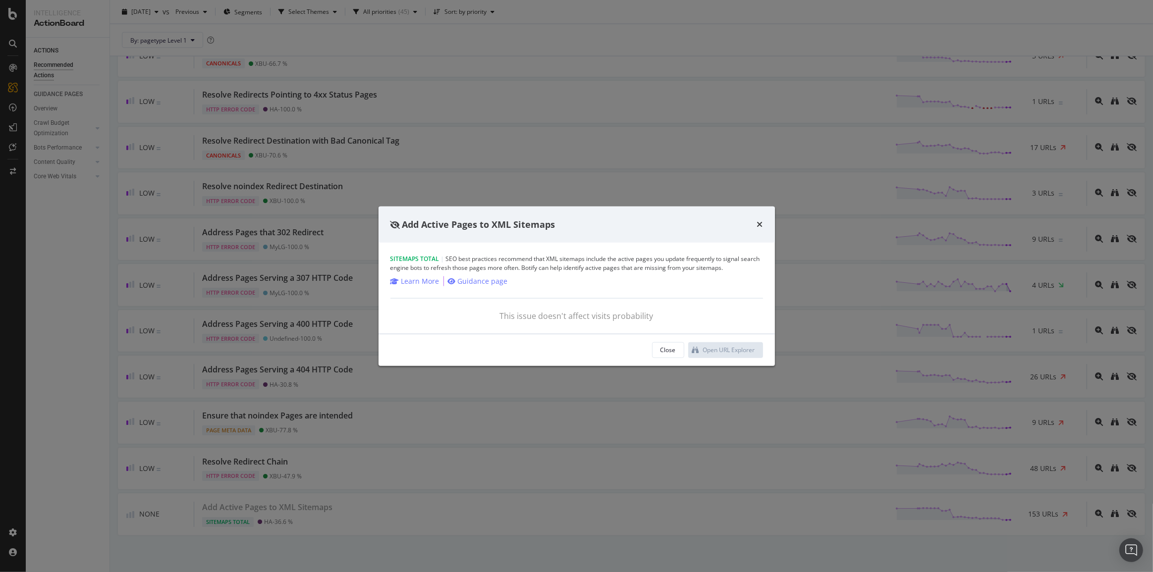
click at [677, 363] on div "Close Open URL Explorer" at bounding box center [577, 350] width 396 height 32
click at [672, 352] on div "Close" at bounding box center [668, 350] width 15 height 8
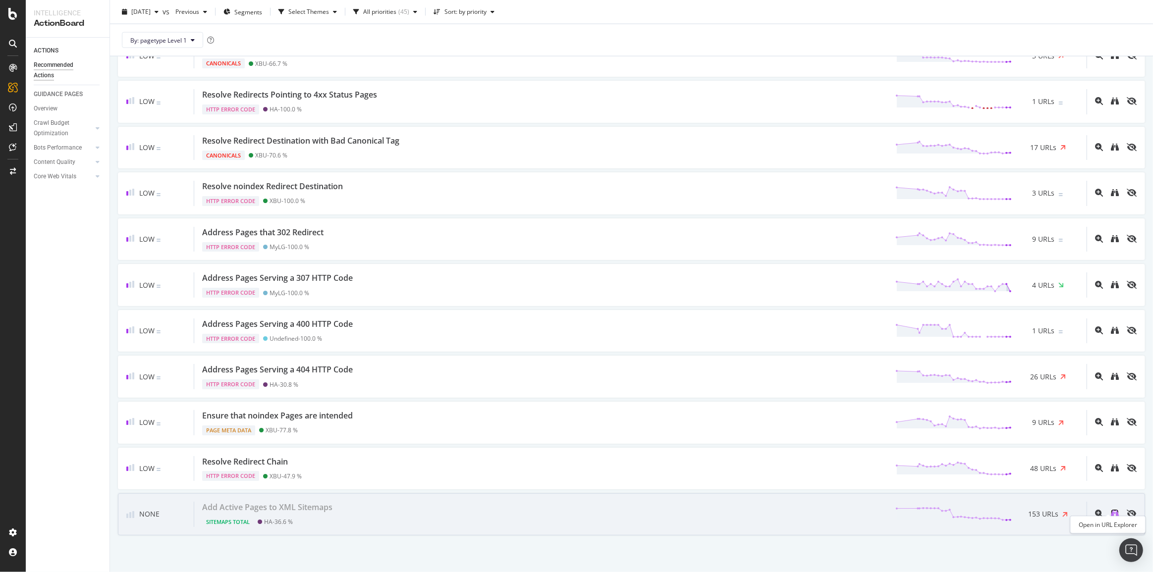
click at [1111, 510] on icon "binoculars" at bounding box center [1115, 514] width 8 height 8
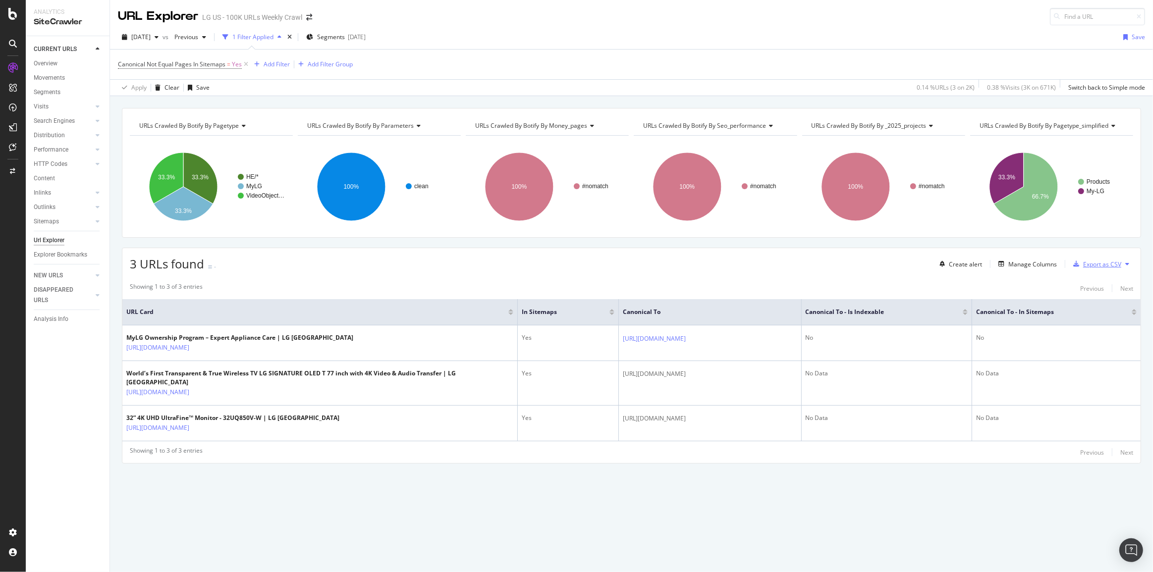
click at [1114, 262] on div "Export as CSV" at bounding box center [1102, 264] width 38 height 8
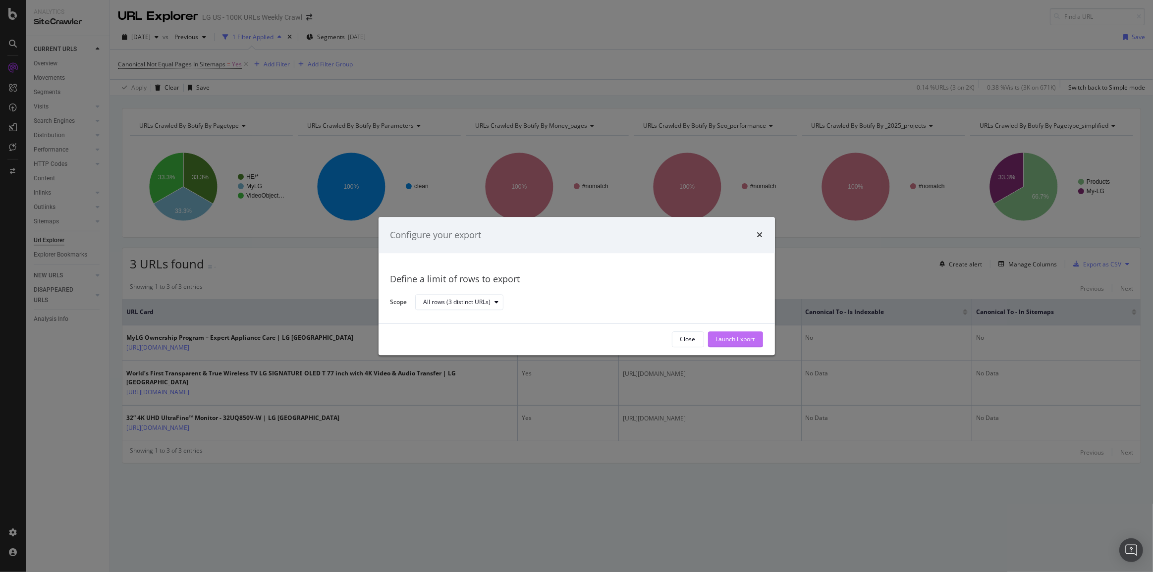
click at [748, 339] on div "Launch Export" at bounding box center [735, 339] width 39 height 8
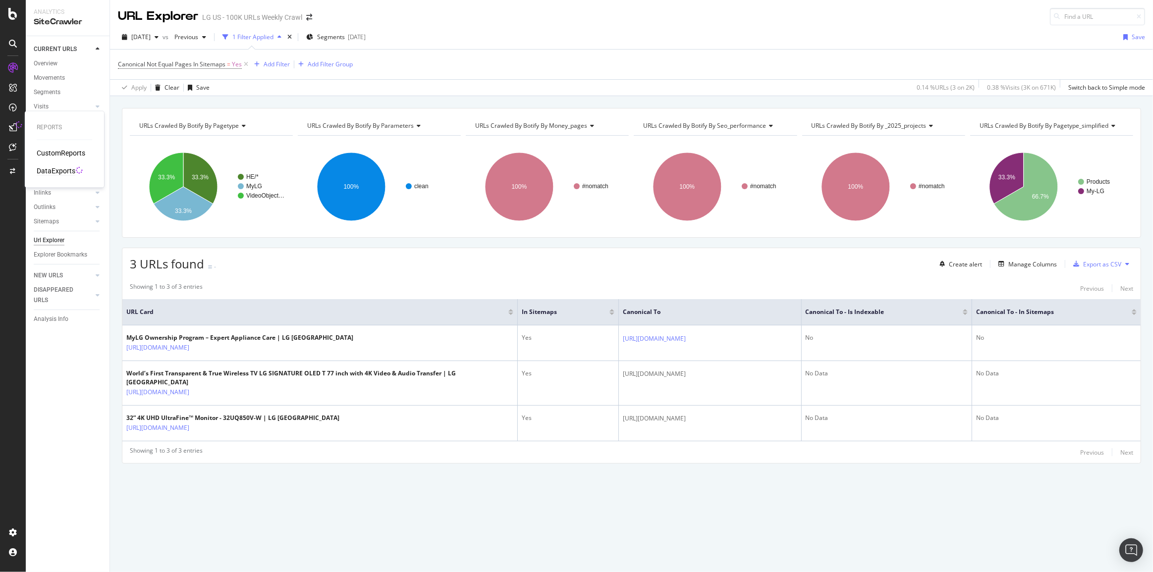
click at [48, 171] on div "DataExports" at bounding box center [56, 171] width 39 height 10
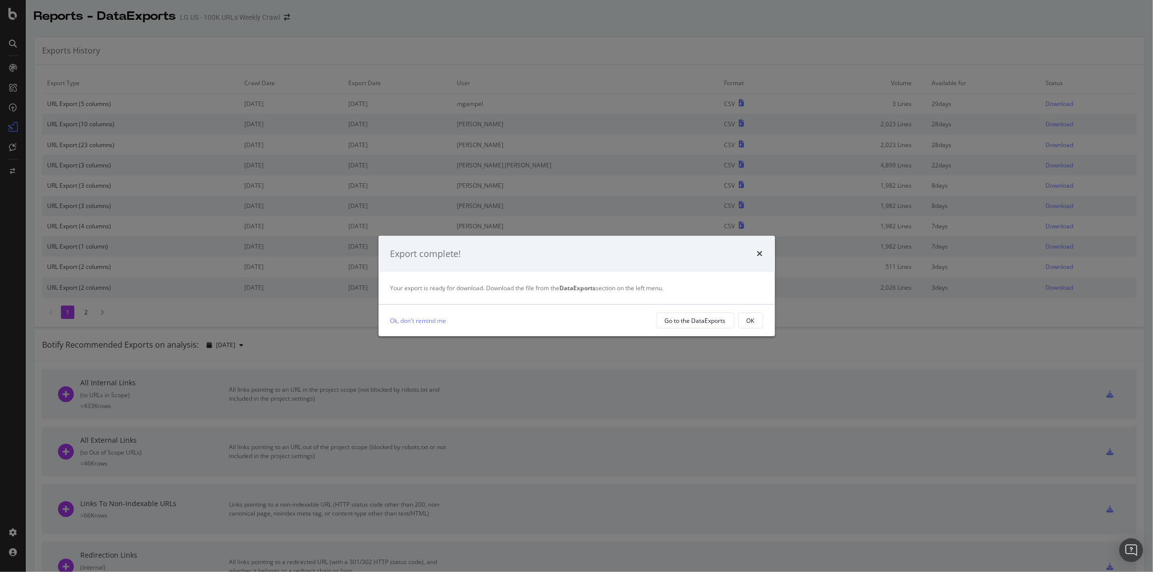
click at [757, 248] on div "times" at bounding box center [760, 254] width 6 height 13
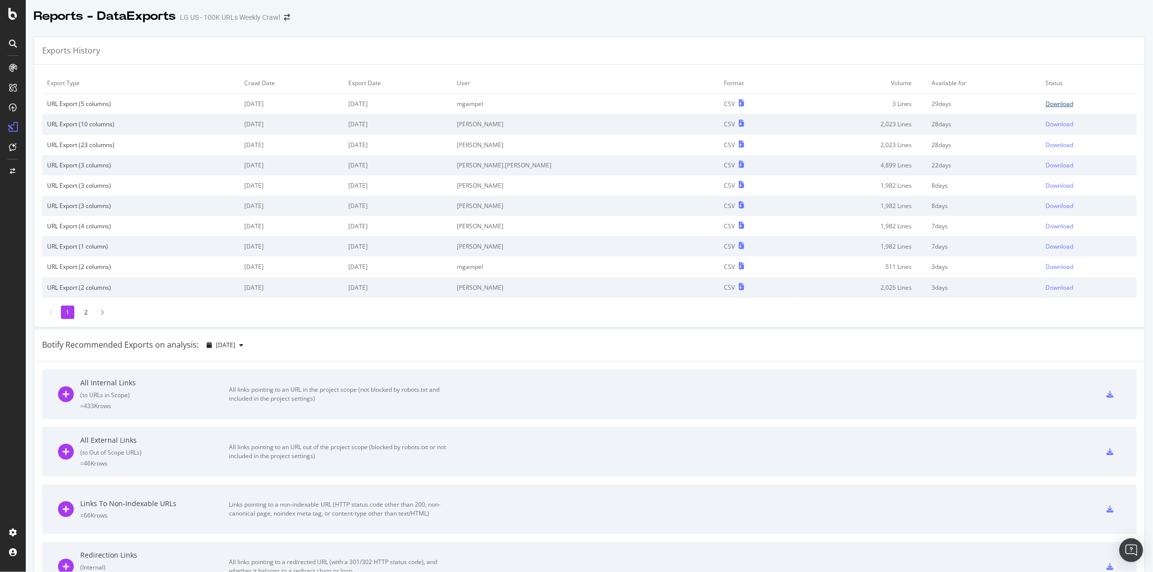
click at [1046, 107] on div "Download" at bounding box center [1060, 104] width 28 height 8
